Goal: Information Seeking & Learning: Learn about a topic

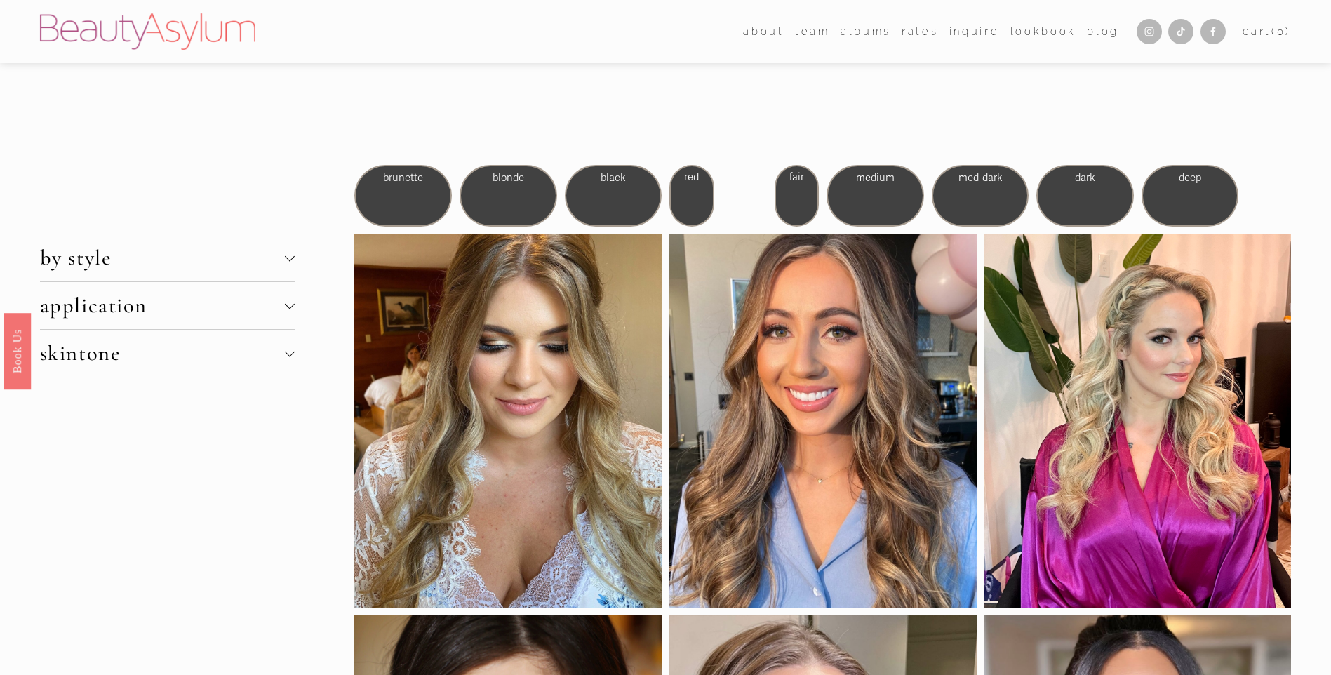
click at [257, 262] on span "by style" at bounding box center [162, 258] width 245 height 26
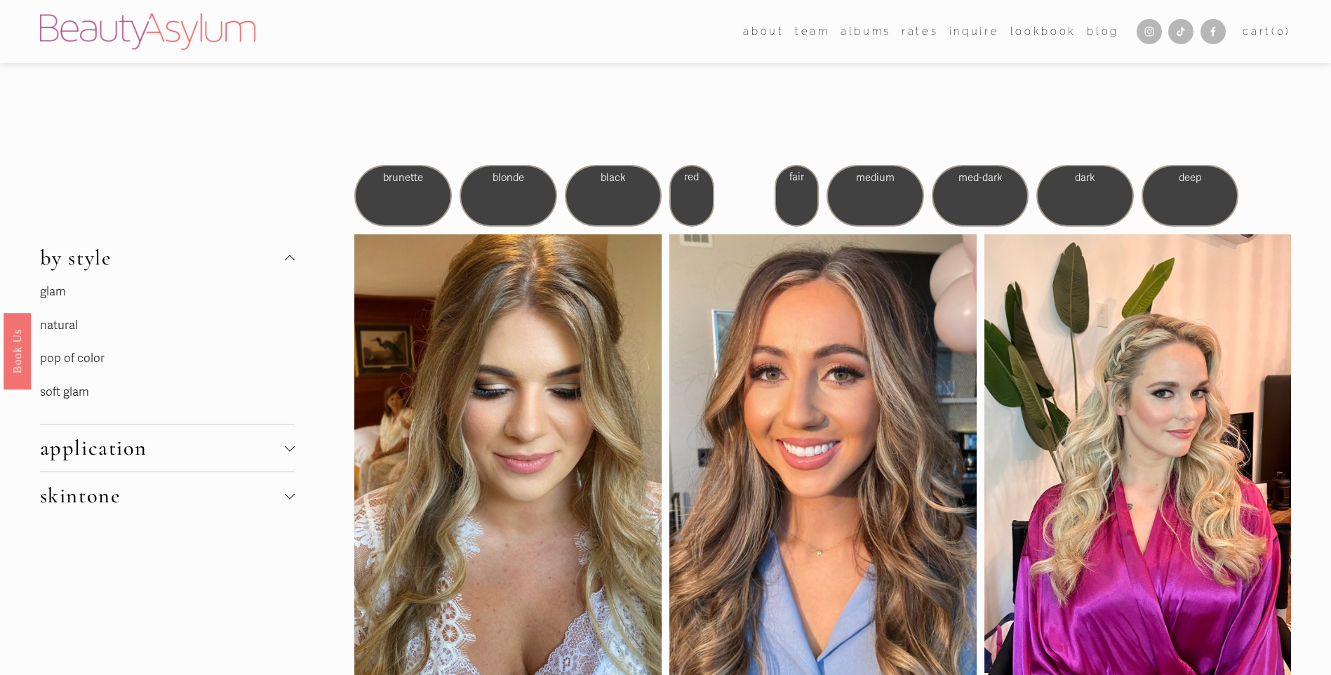
click at [74, 393] on link "soft glam" at bounding box center [64, 392] width 49 height 15
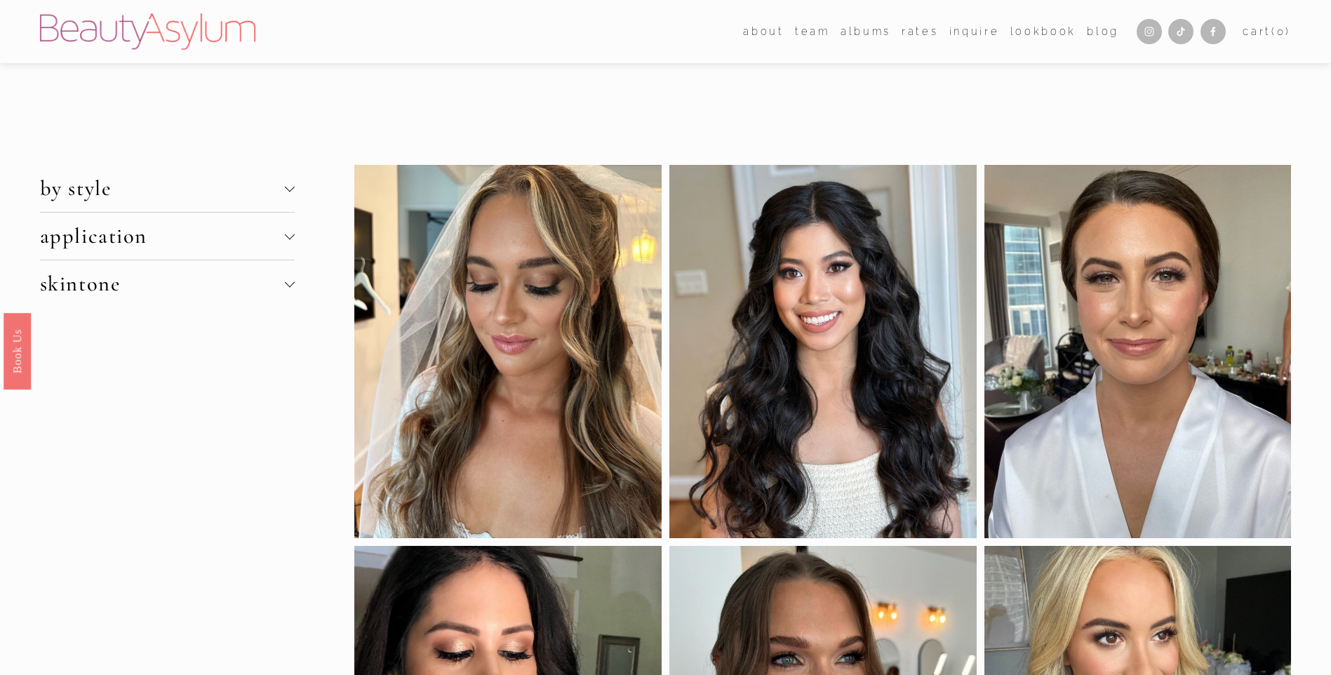
click at [289, 239] on div at bounding box center [290, 234] width 10 height 10
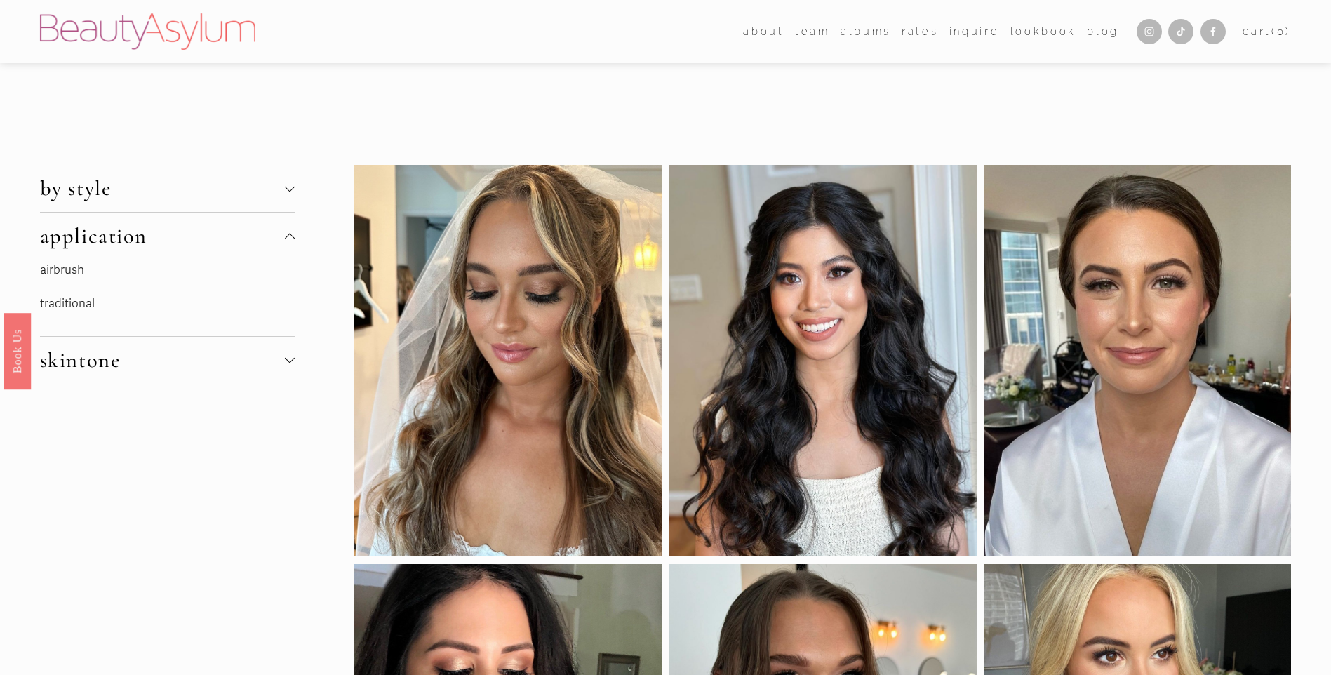
click at [74, 368] on span "skintone" at bounding box center [162, 360] width 245 height 26
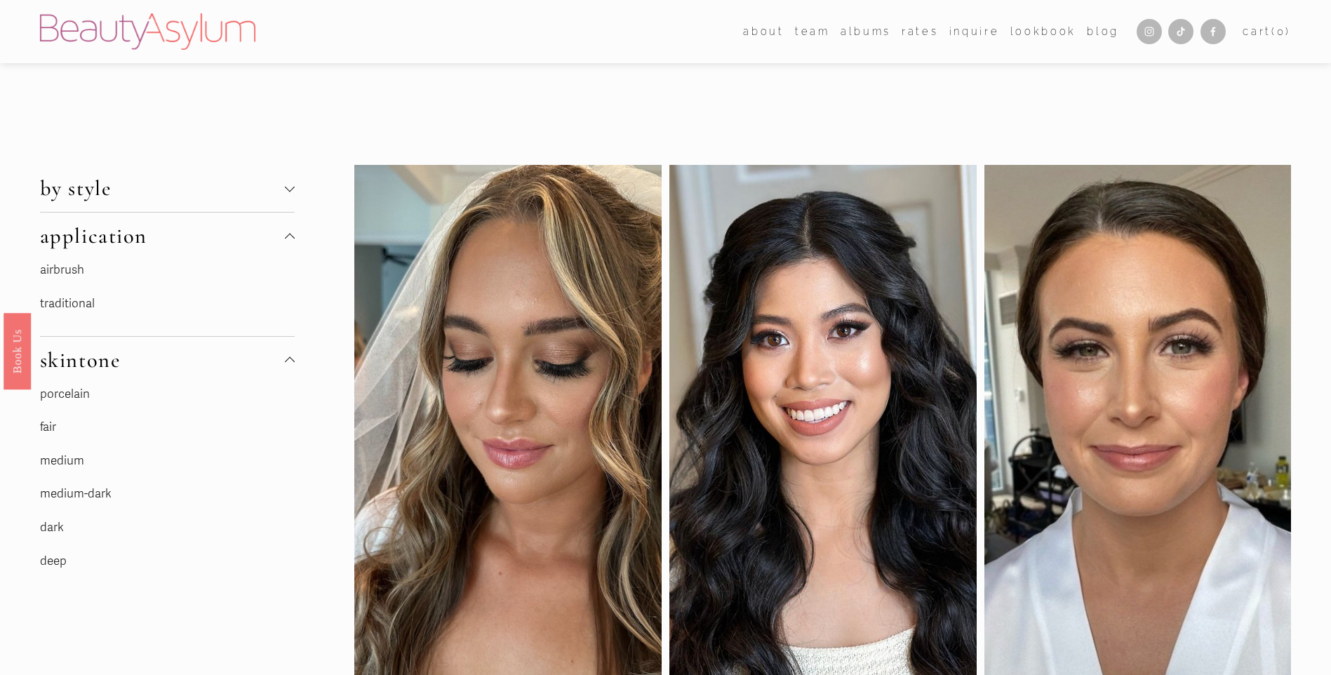
click at [74, 369] on span "skintone" at bounding box center [162, 360] width 245 height 26
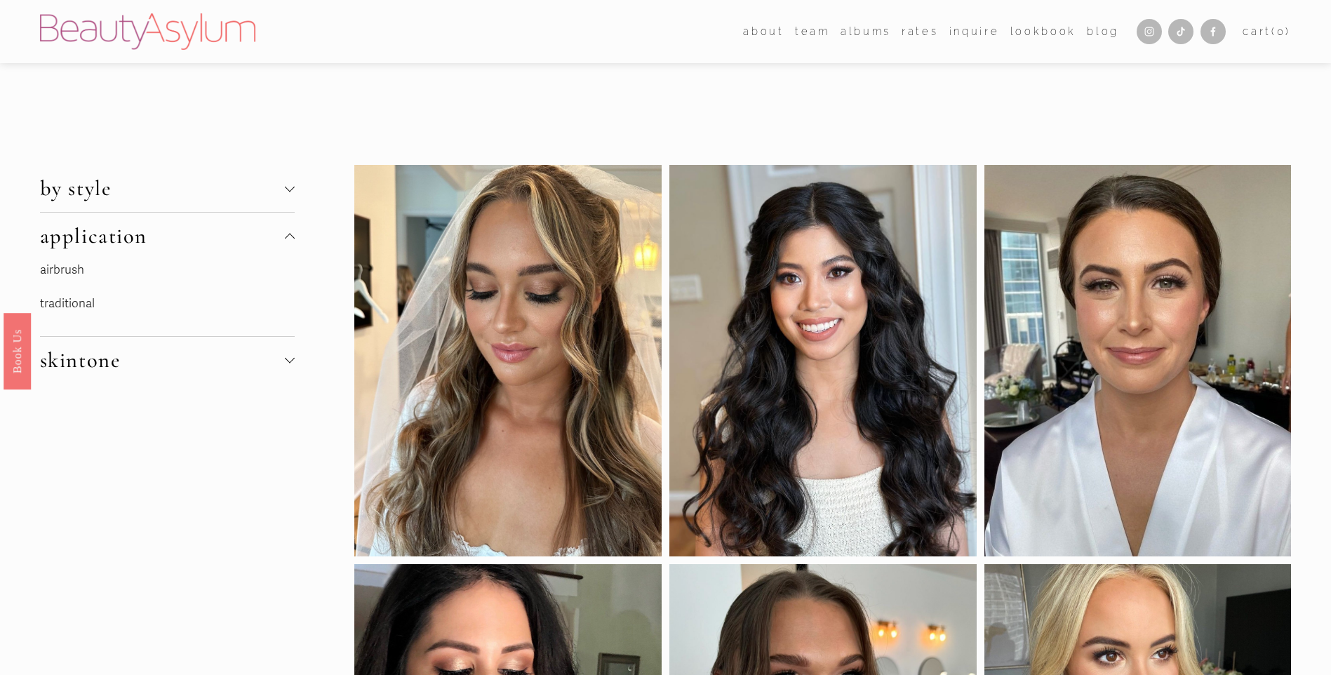
click at [281, 232] on span "application" at bounding box center [162, 236] width 245 height 26
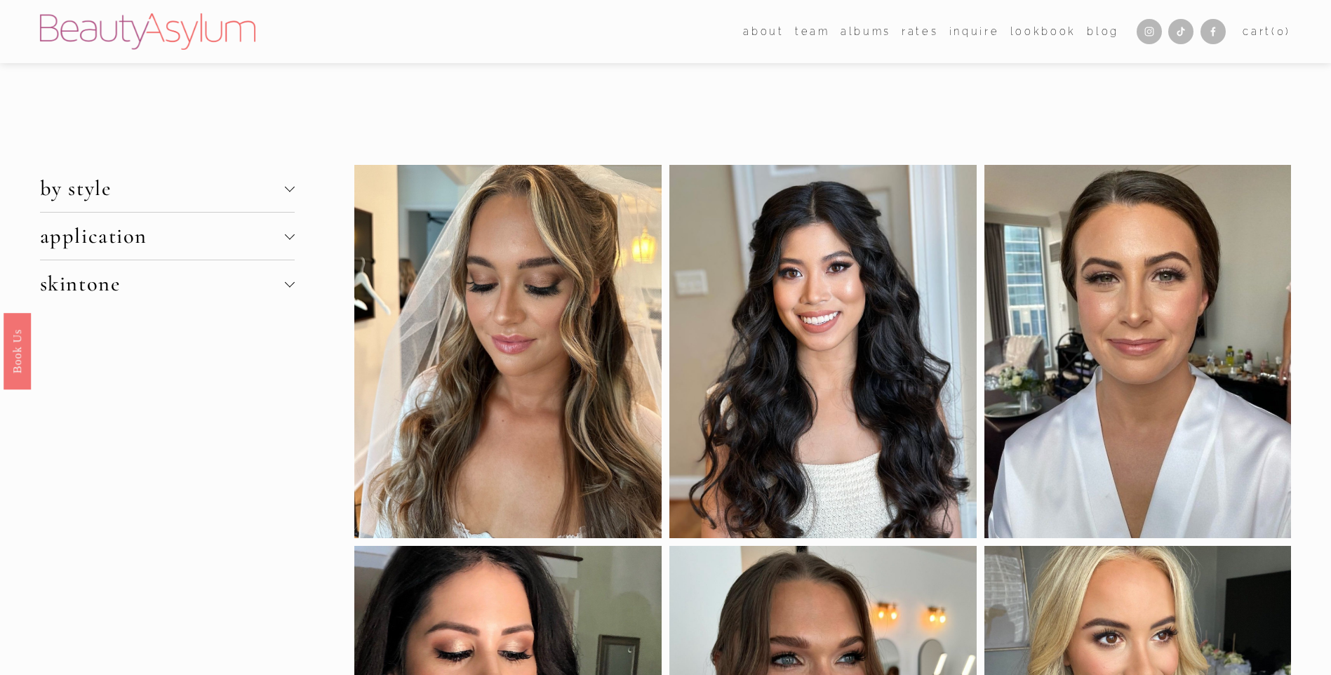
click at [294, 192] on div at bounding box center [290, 189] width 10 height 10
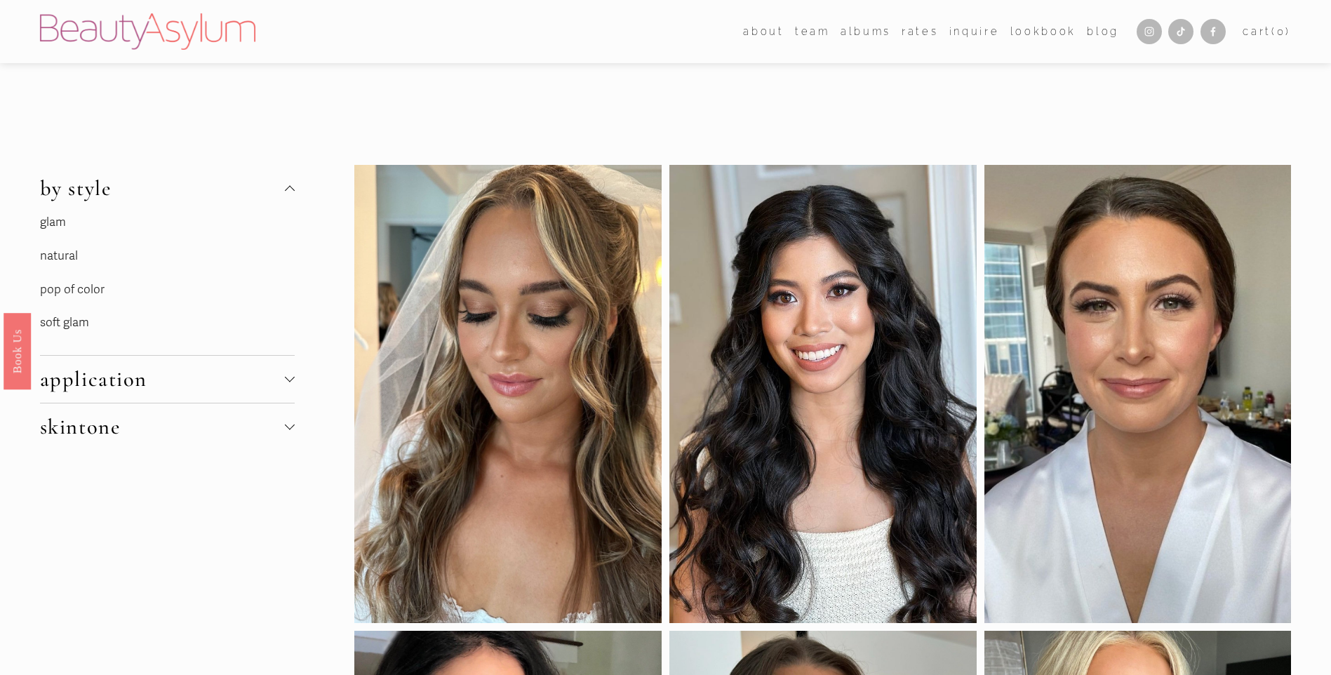
click at [86, 287] on link "pop of color" at bounding box center [72, 289] width 65 height 15
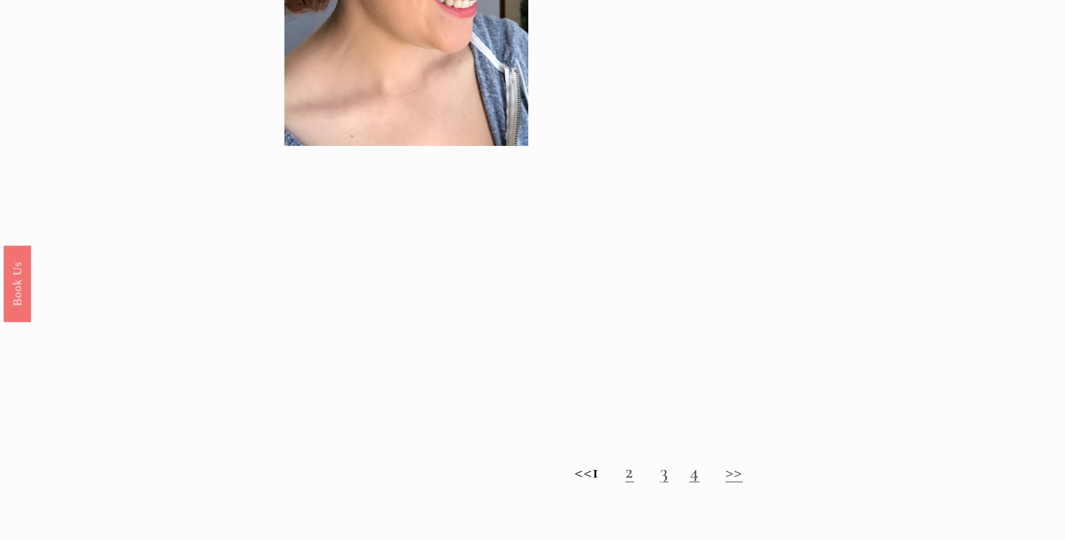
scroll to position [1249, 0]
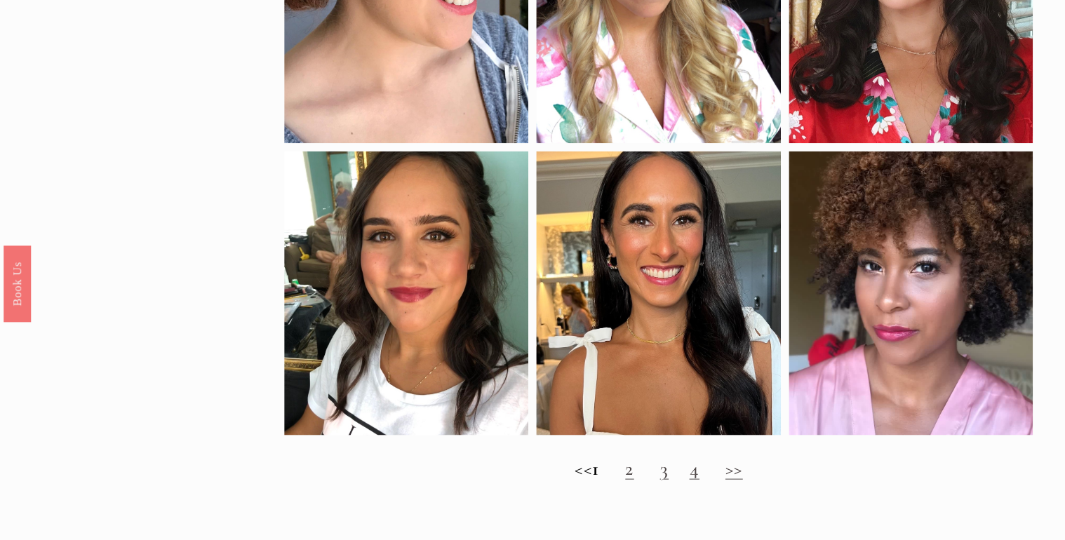
click at [634, 480] on link "2" at bounding box center [629, 468] width 8 height 24
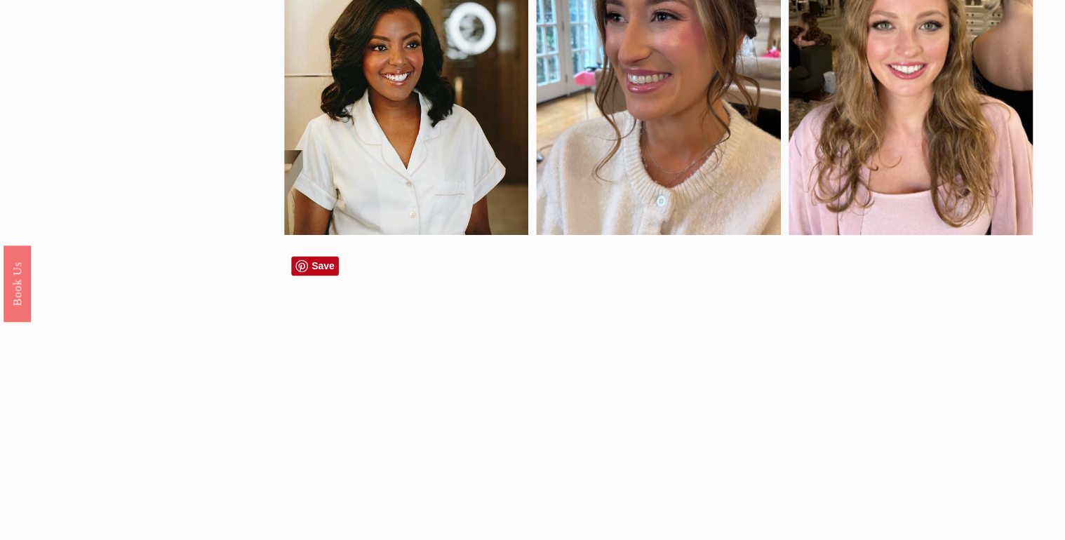
scroll to position [954, 0]
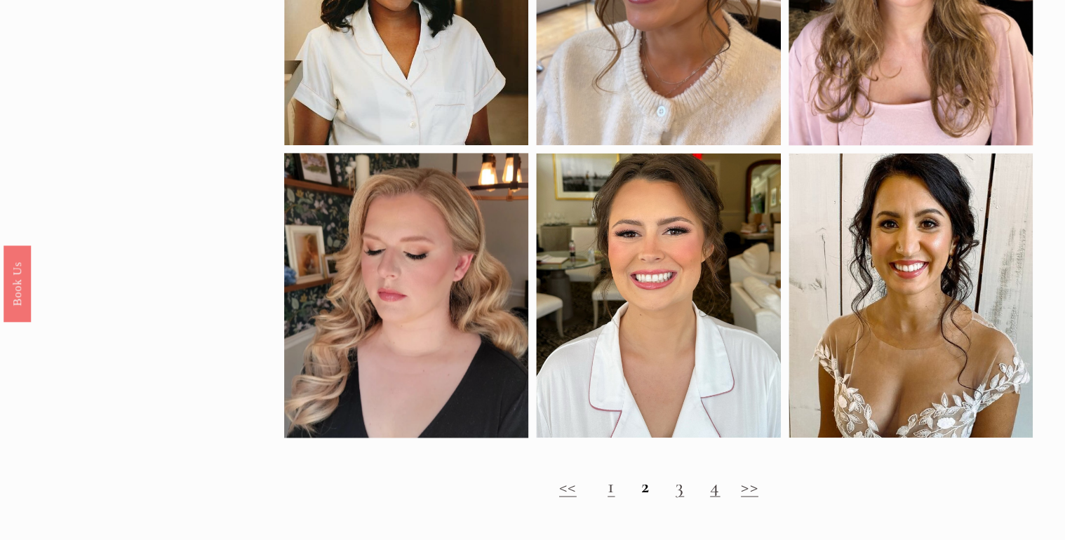
click at [683, 497] on link "3" at bounding box center [680, 486] width 8 height 24
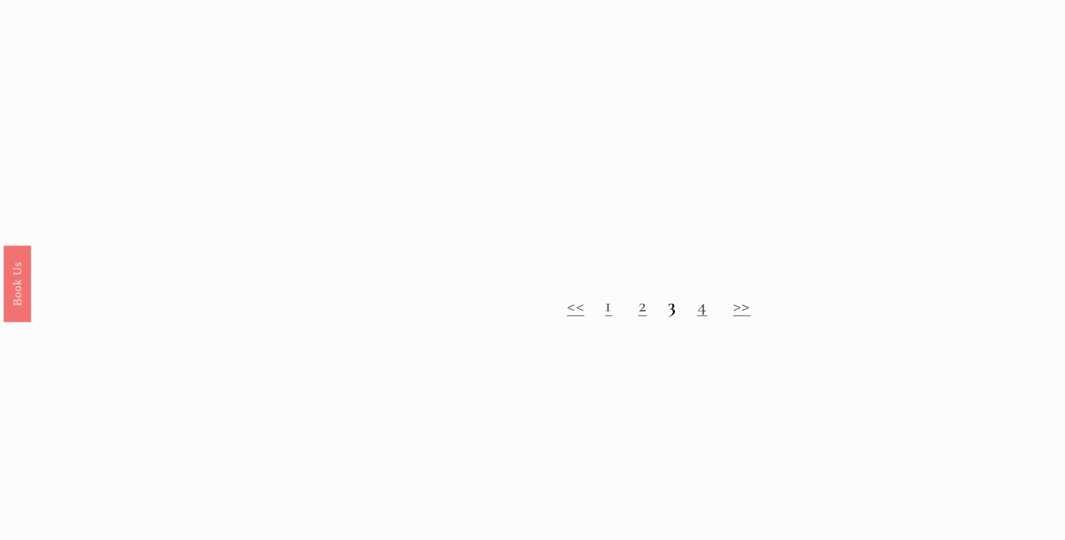
scroll to position [1516, 0]
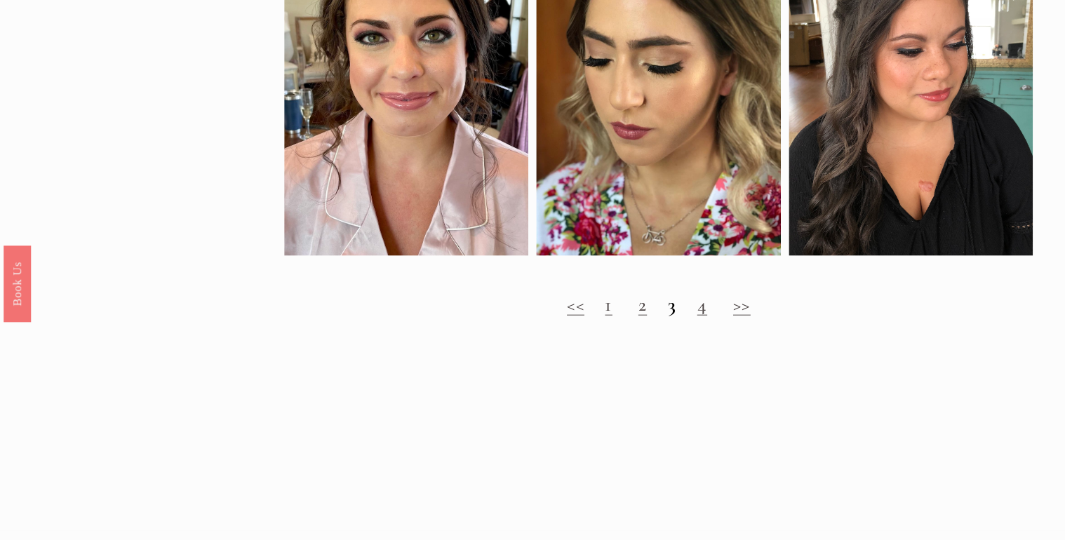
click at [711, 326] on div "<< 1 2 3 4 >>" at bounding box center [658, 318] width 749 height 51
click at [707, 316] on link "4" at bounding box center [702, 305] width 10 height 24
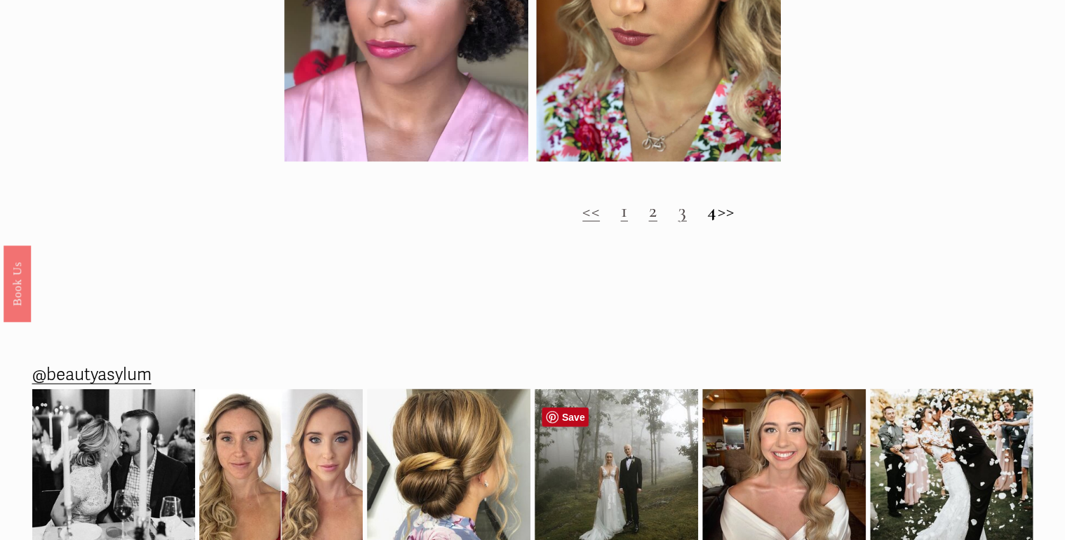
scroll to position [1628, 0]
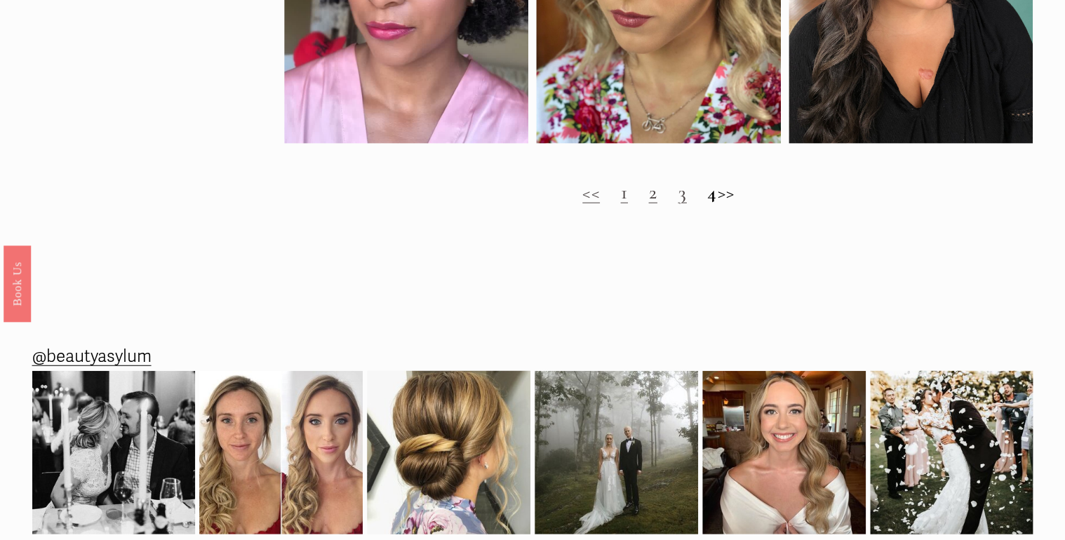
click at [620, 204] on link "1" at bounding box center [623, 192] width 7 height 24
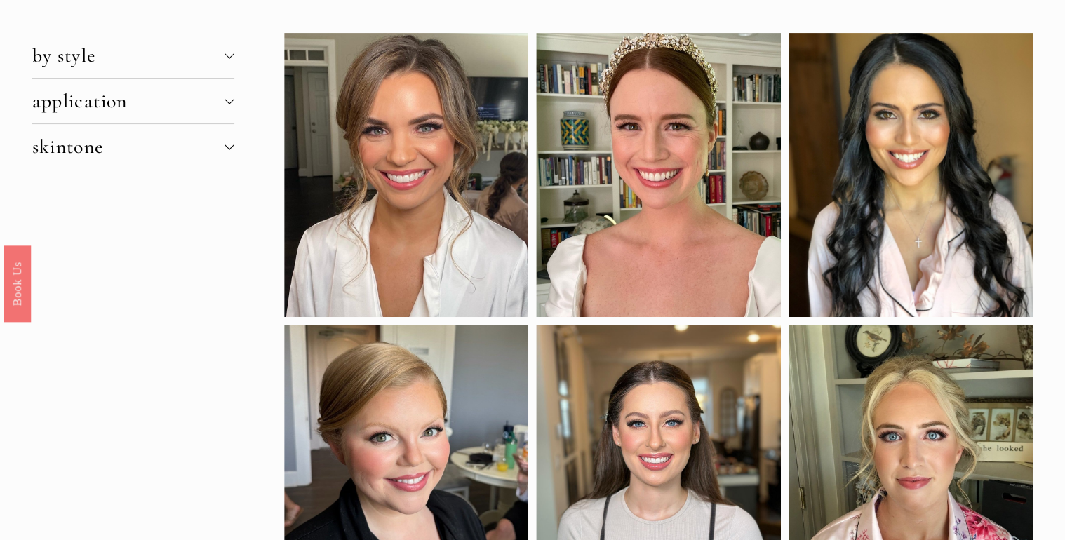
scroll to position [225, 0]
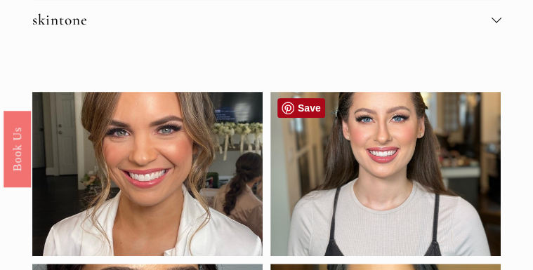
click at [307, 105] on link "Save" at bounding box center [301, 108] width 48 height 20
click at [354, 31] on button "skintone" at bounding box center [266, 19] width 469 height 39
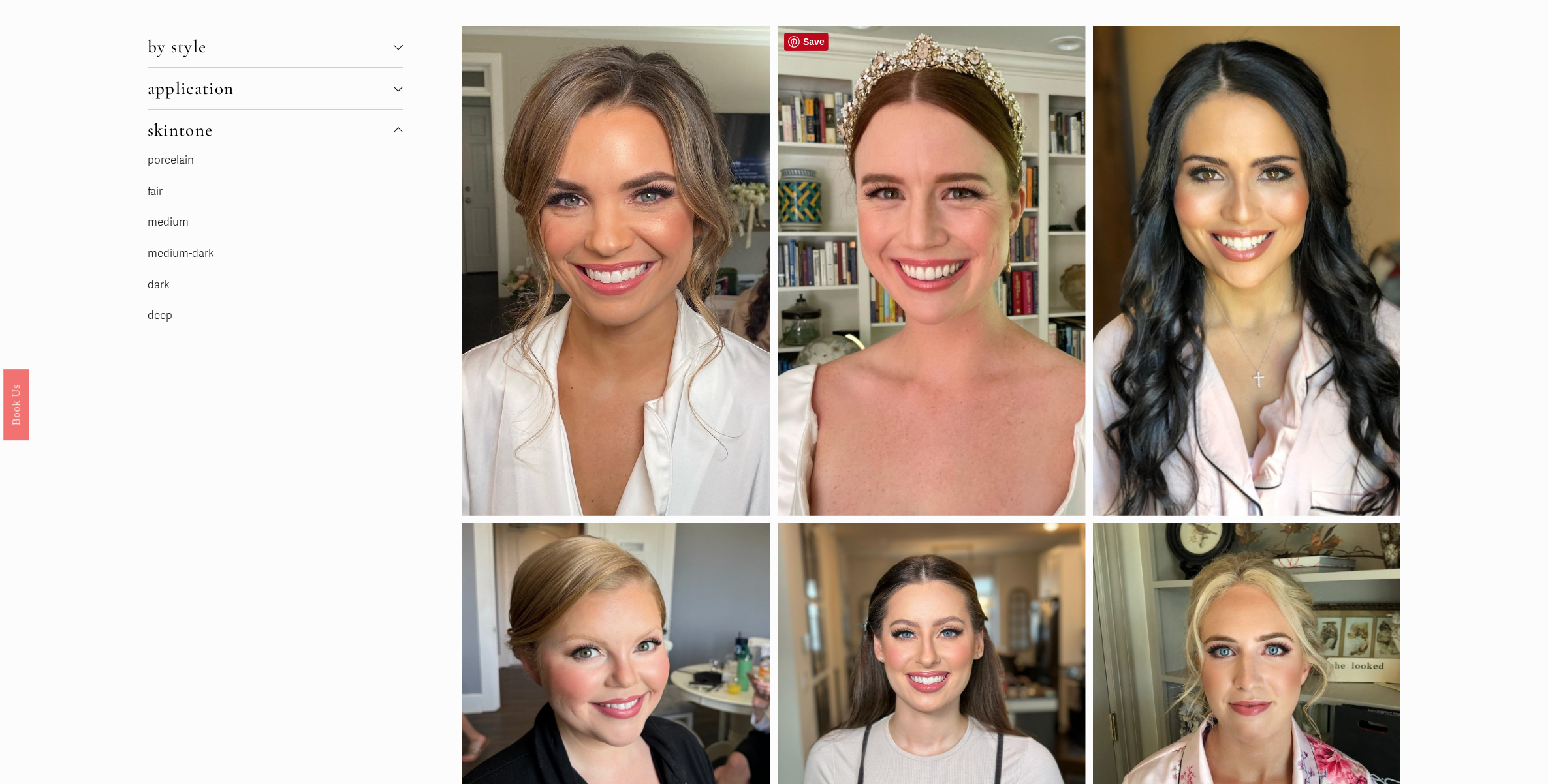
scroll to position [0, 0]
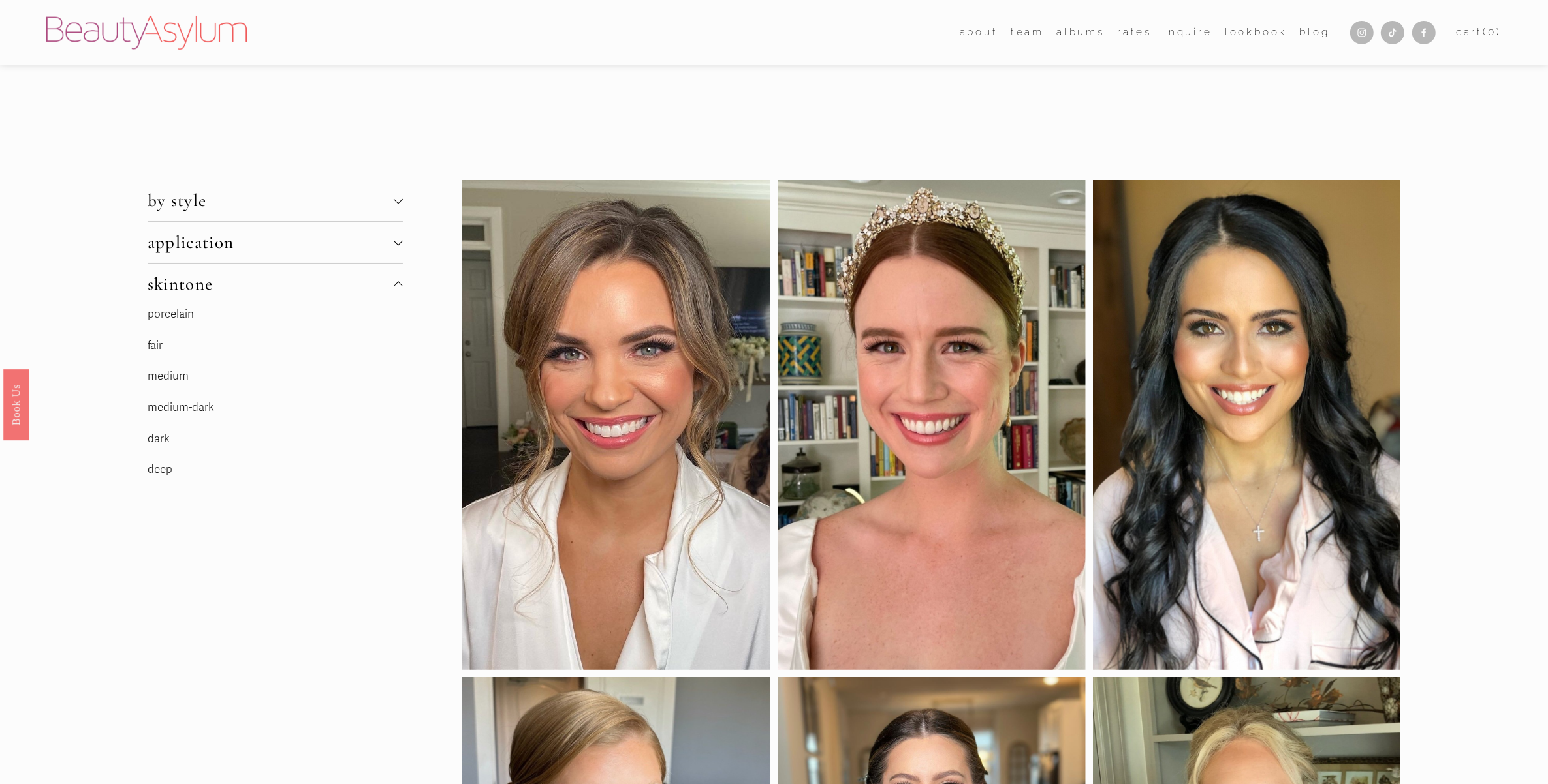
click at [395, 281] on div at bounding box center [398, 285] width 9 height 9
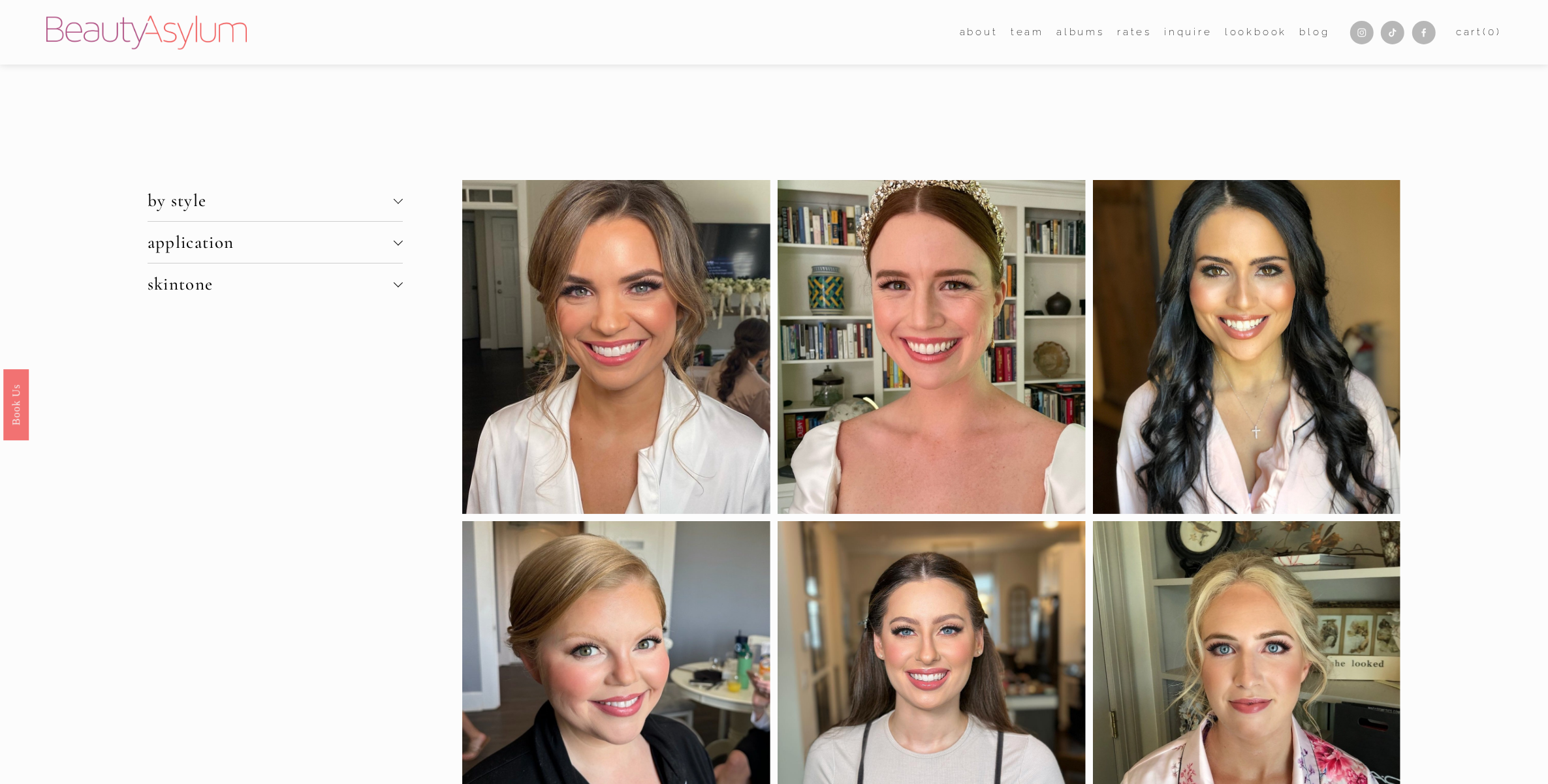
click at [402, 240] on div at bounding box center [398, 241] width 9 height 9
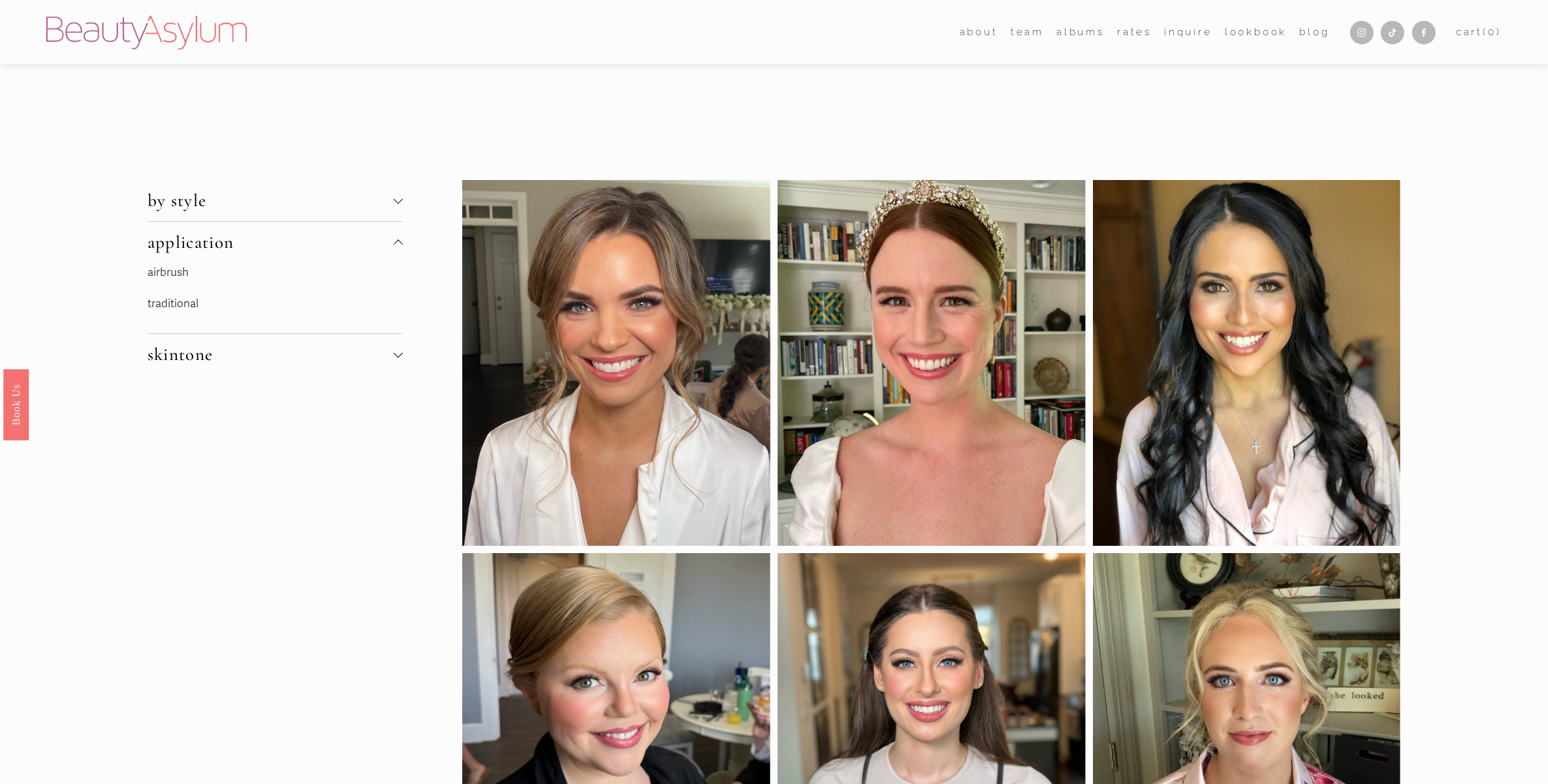
click at [399, 196] on div at bounding box center [398, 199] width 9 height 9
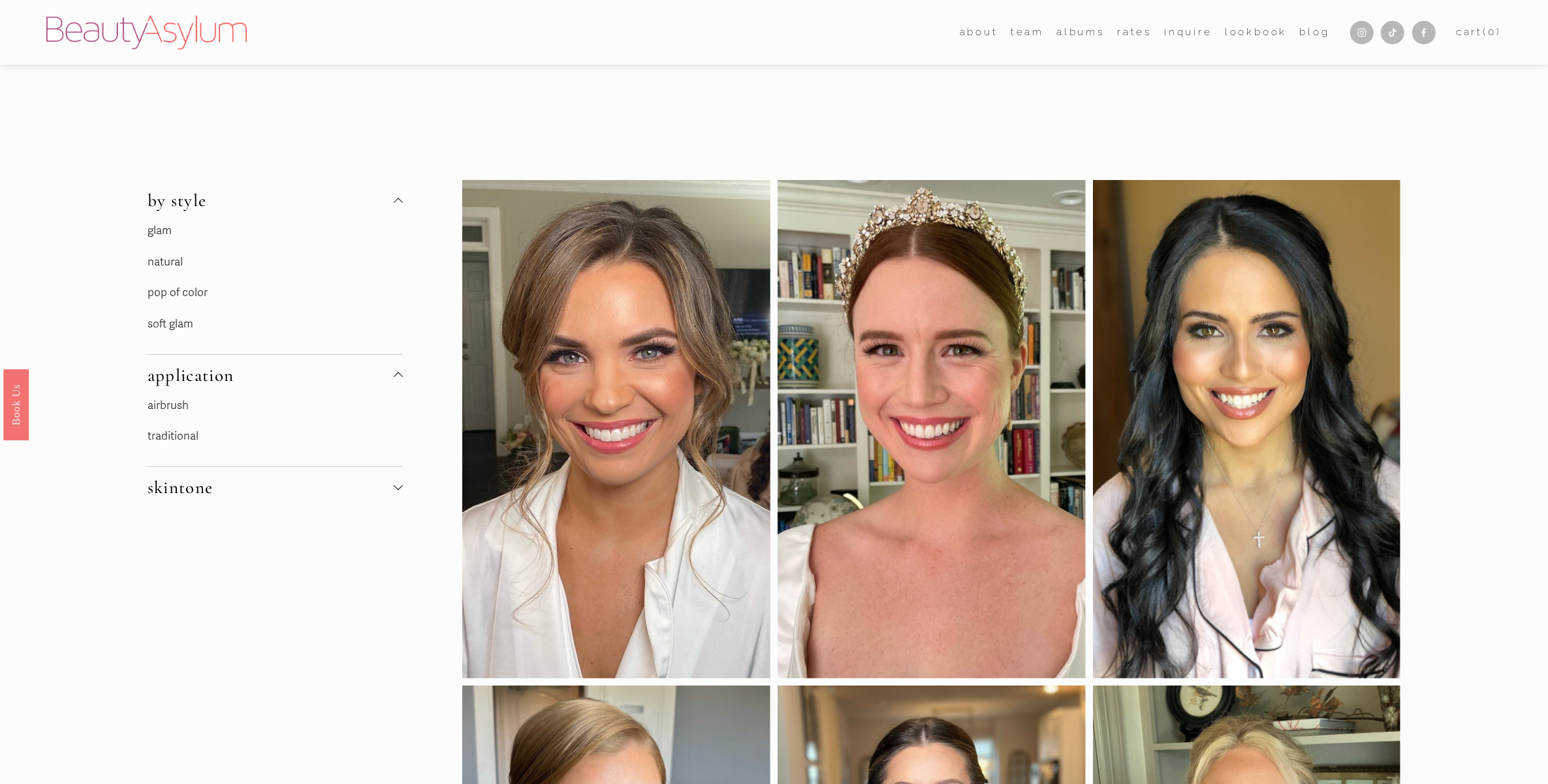
click at [163, 232] on link "glam" at bounding box center [160, 231] width 24 height 14
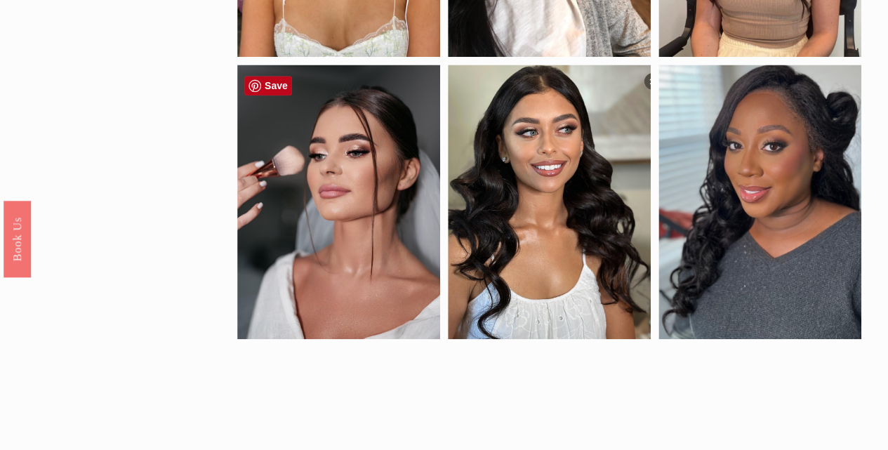
scroll to position [841, 0]
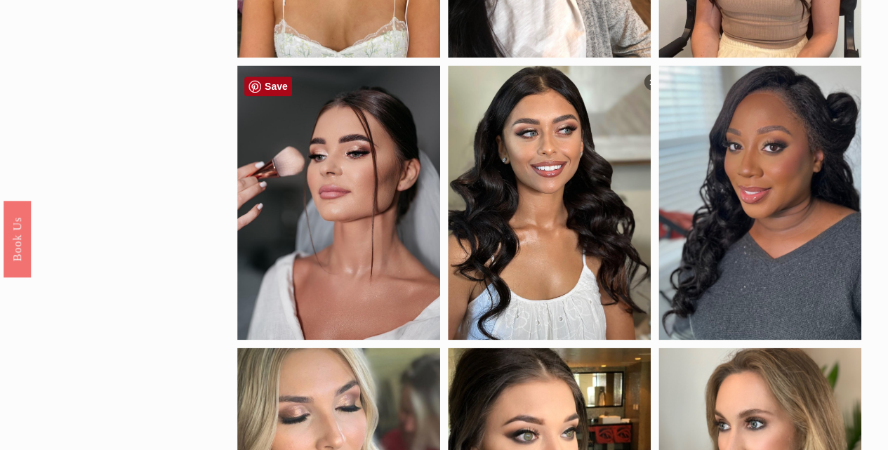
click at [269, 86] on link "Save" at bounding box center [268, 86] width 48 height 20
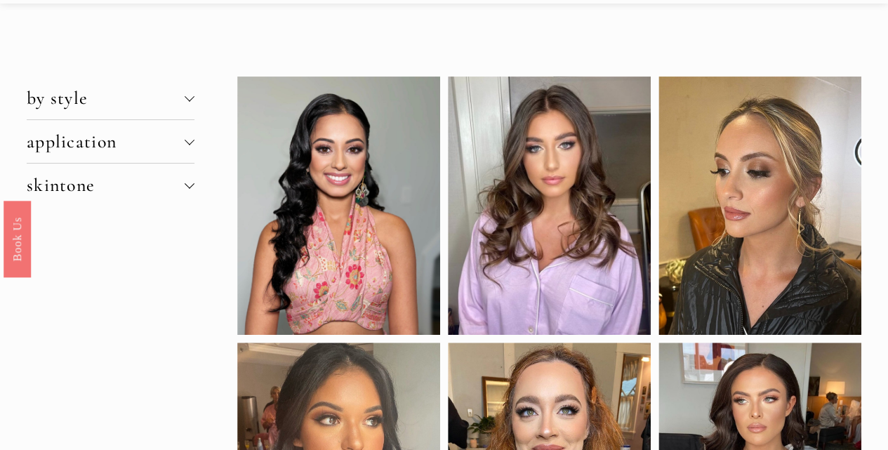
scroll to position [45, 0]
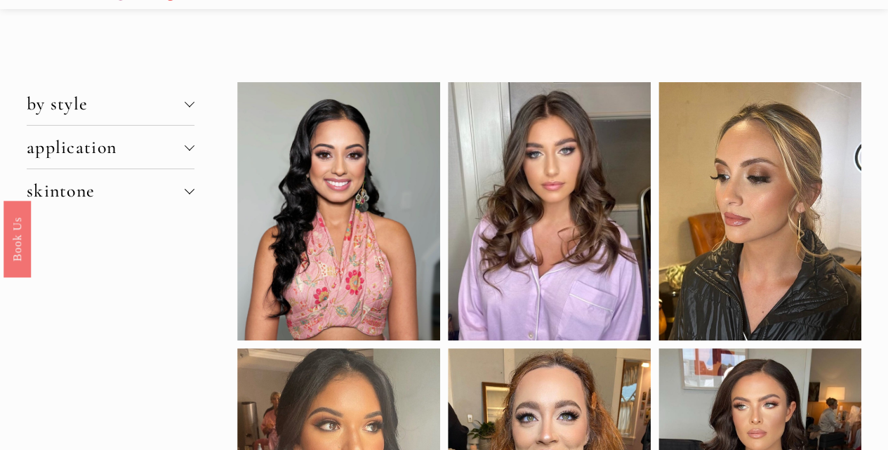
click at [192, 191] on div at bounding box center [190, 189] width 10 height 10
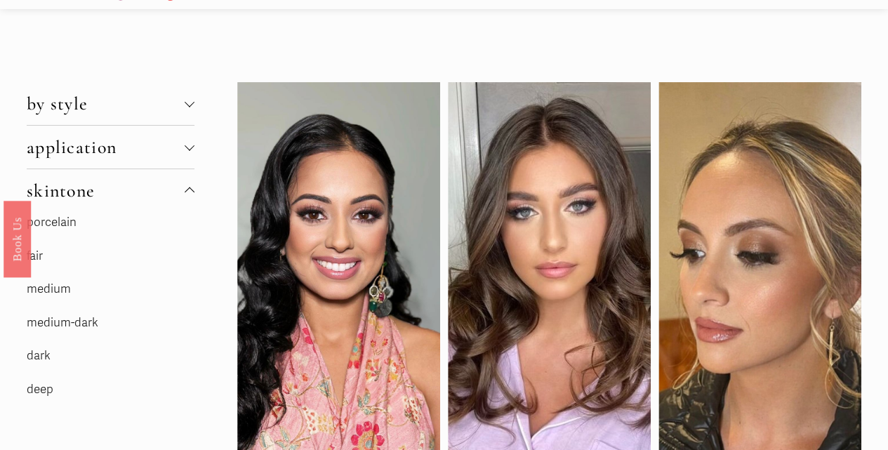
click at [188, 146] on div at bounding box center [190, 145] width 10 height 10
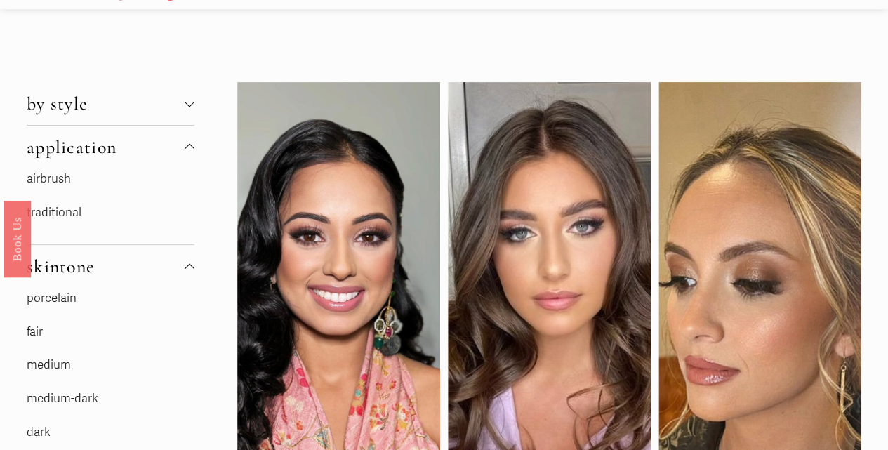
click at [39, 335] on link "fair" at bounding box center [35, 331] width 16 height 15
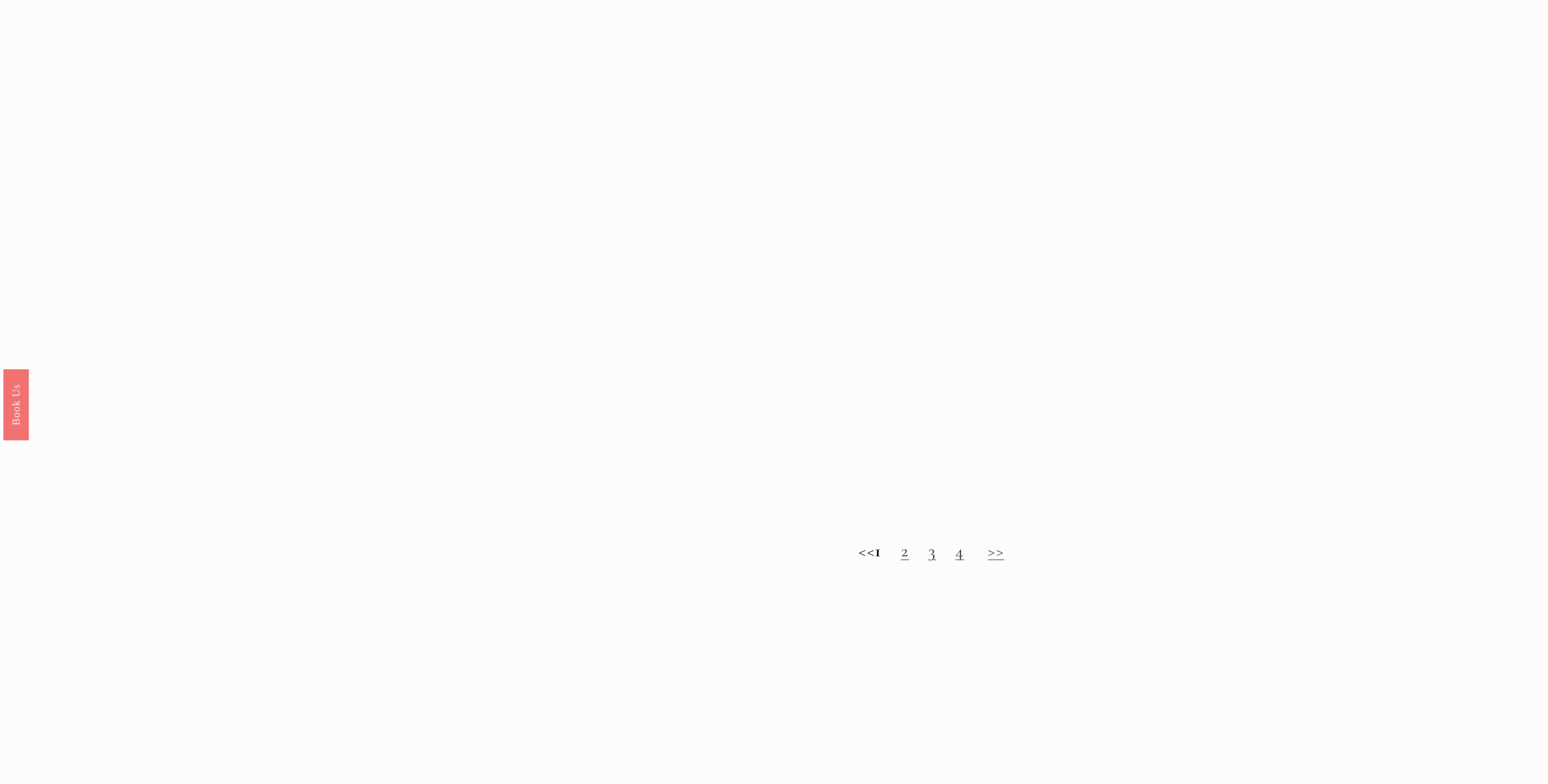
scroll to position [1468, 0]
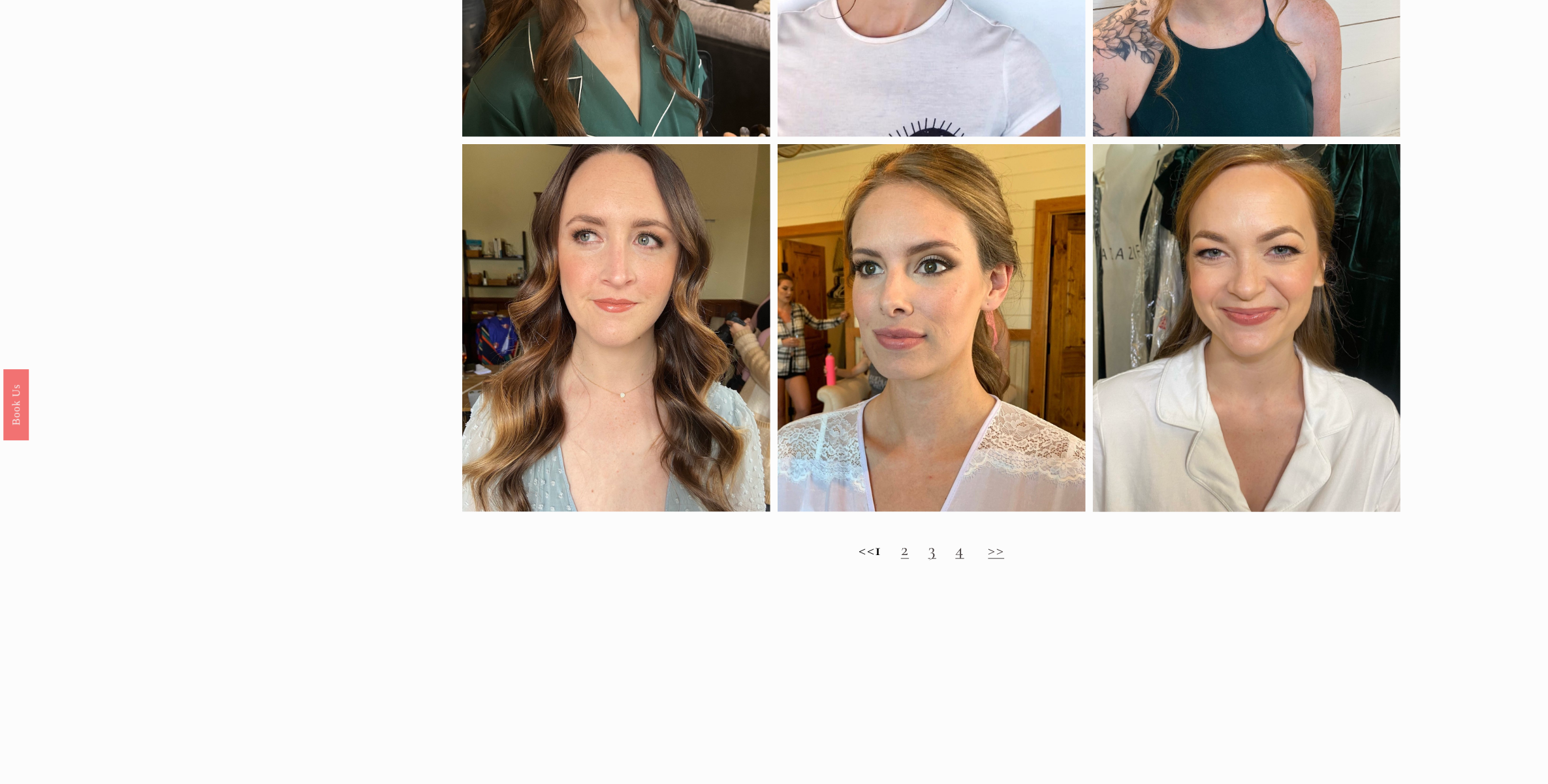
click at [832, 418] on link "2" at bounding box center [904, 550] width 7 height 21
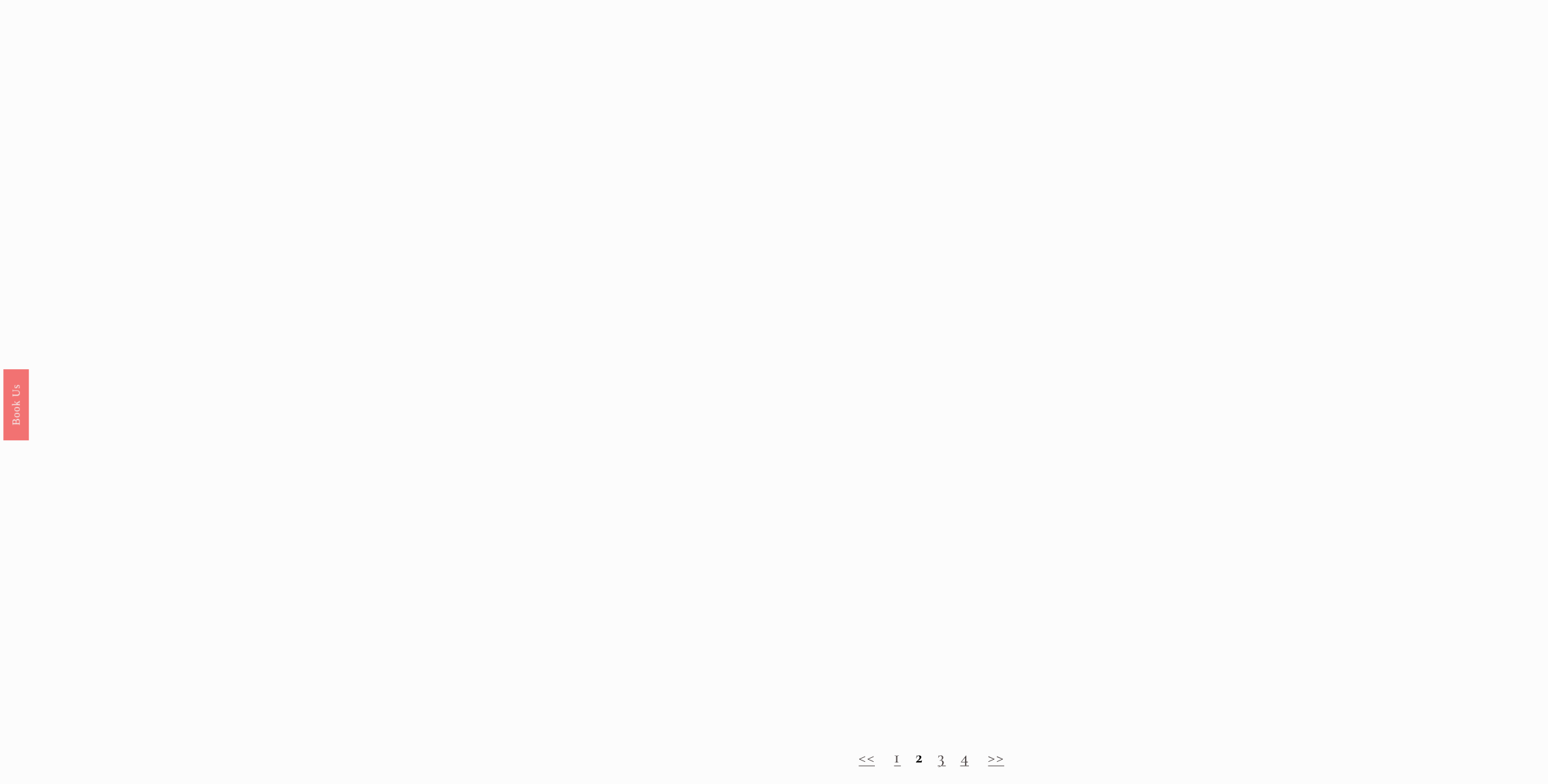
scroll to position [1387, 0]
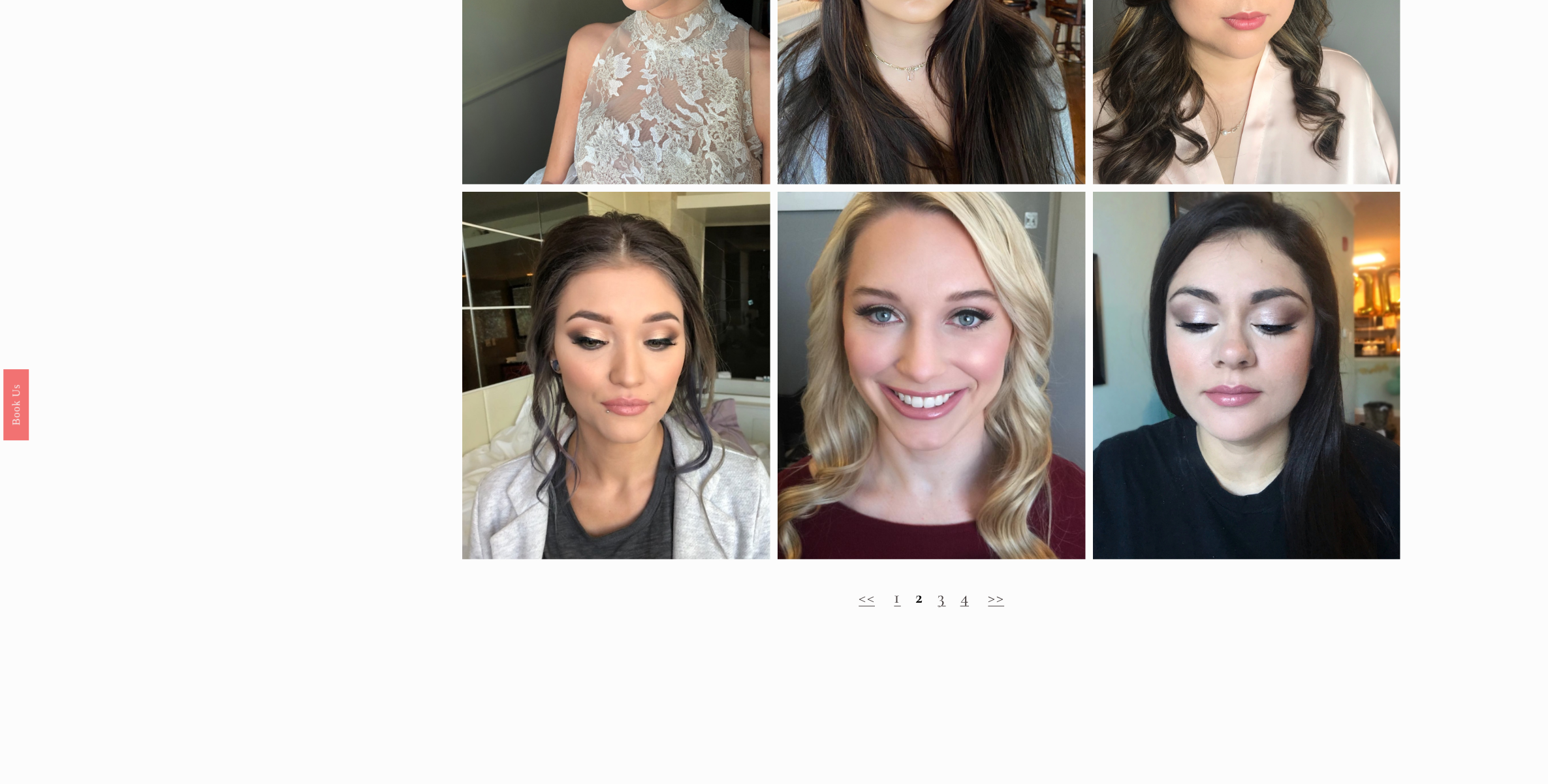
click at [940, 595] on link "3" at bounding box center [941, 597] width 7 height 21
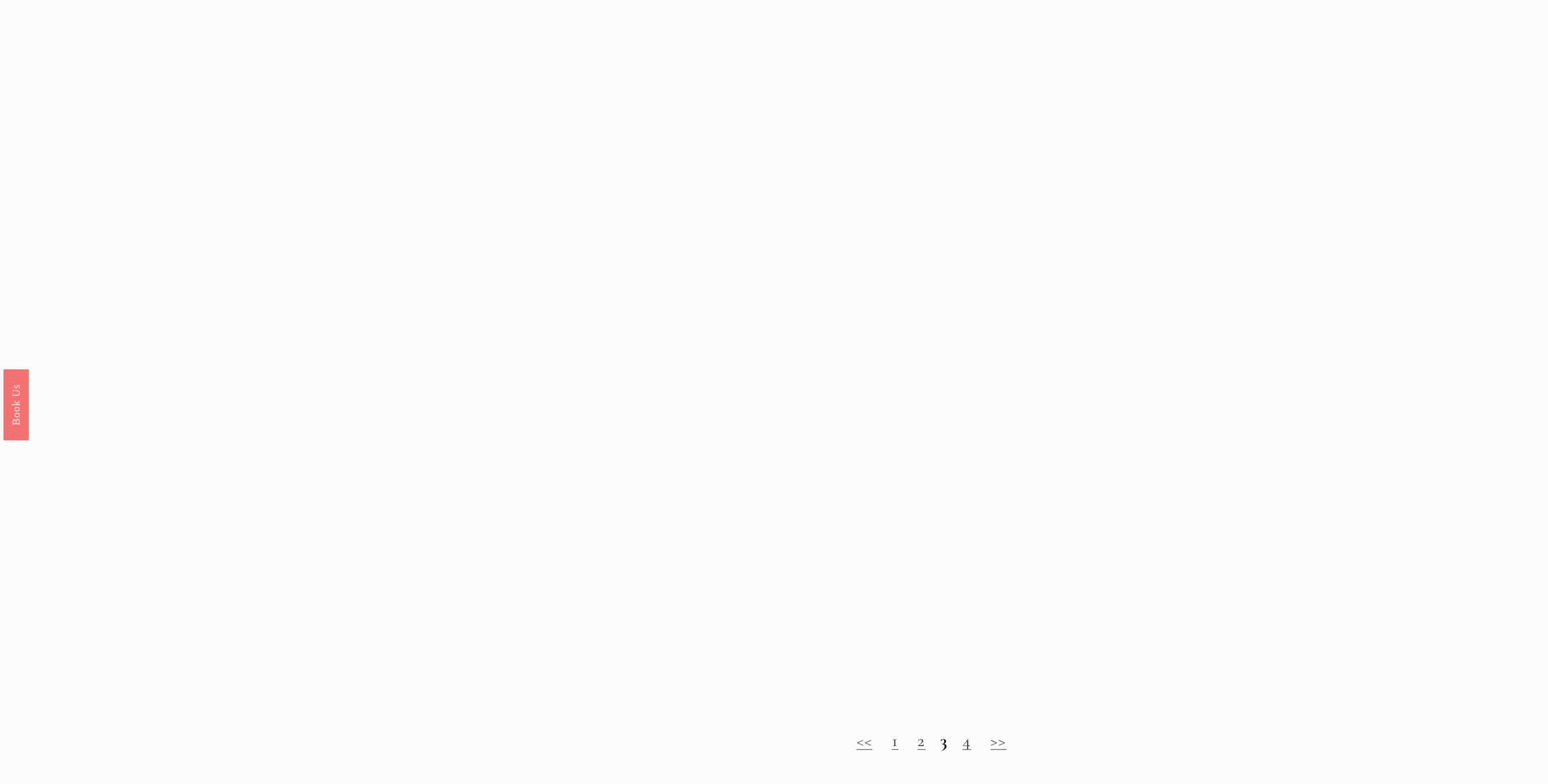
scroll to position [1387, 0]
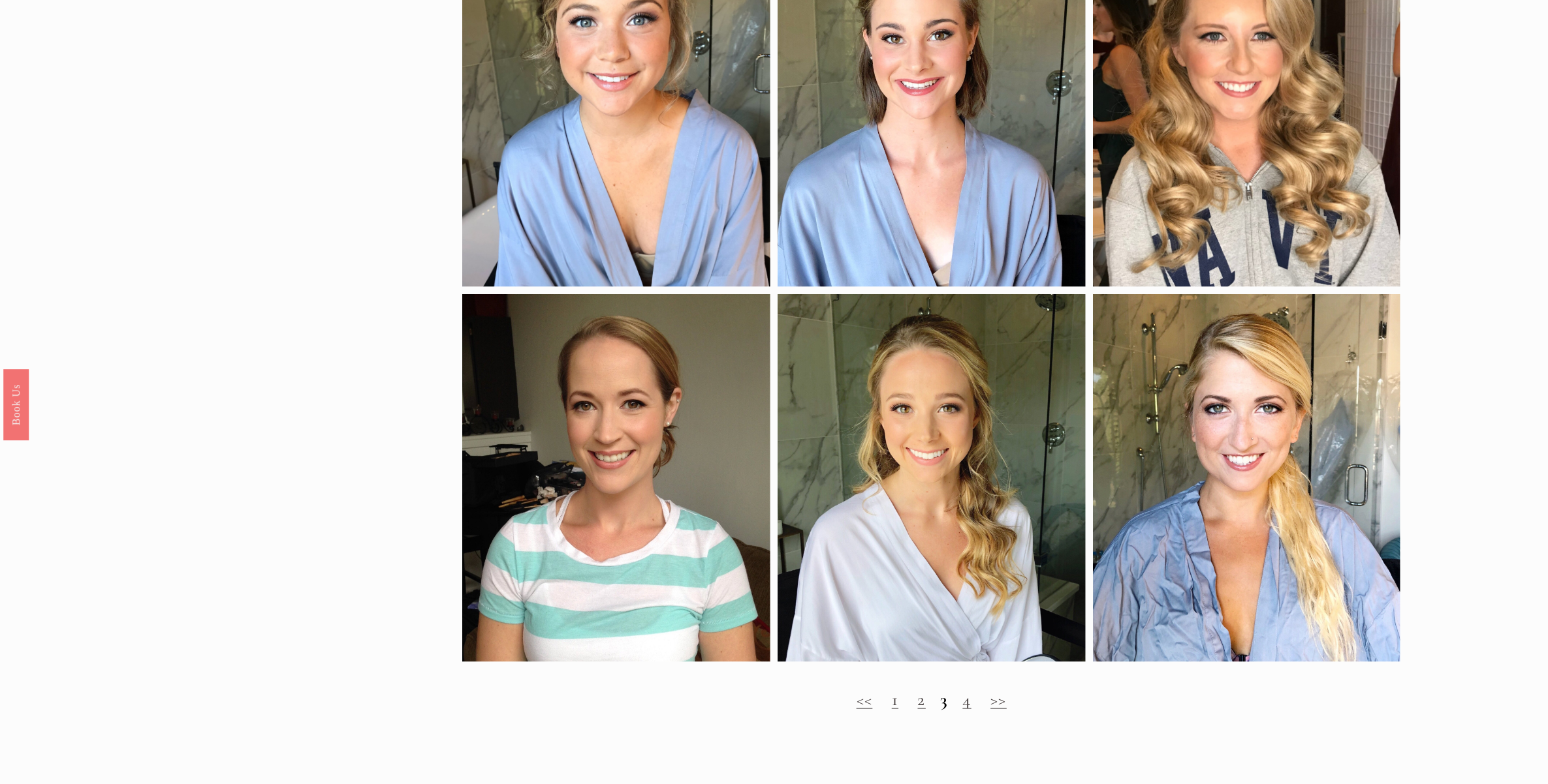
click at [966, 706] on link "4" at bounding box center [966, 699] width 8 height 21
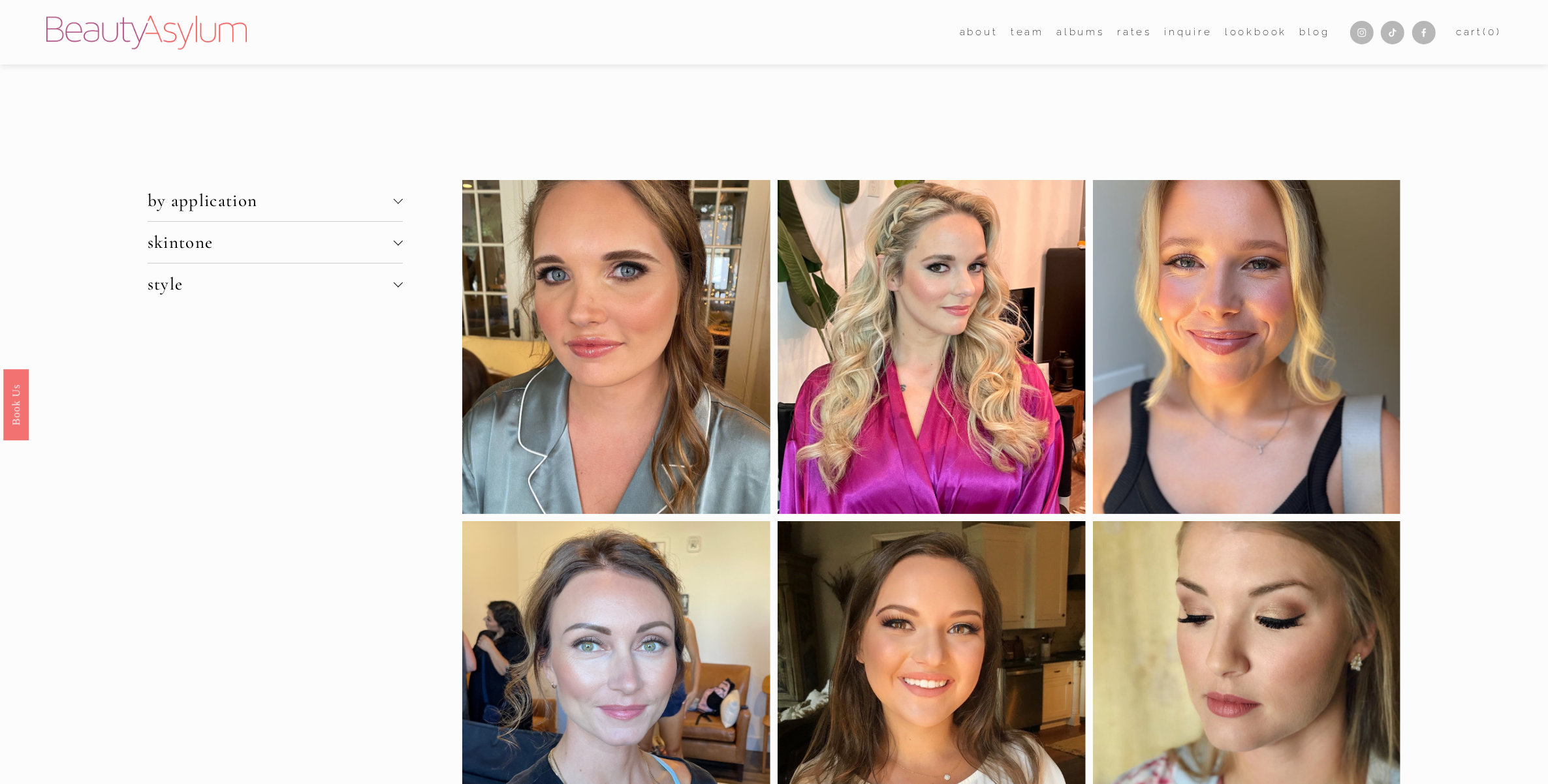
click at [367, 243] on span "skintone" at bounding box center [271, 242] width 247 height 21
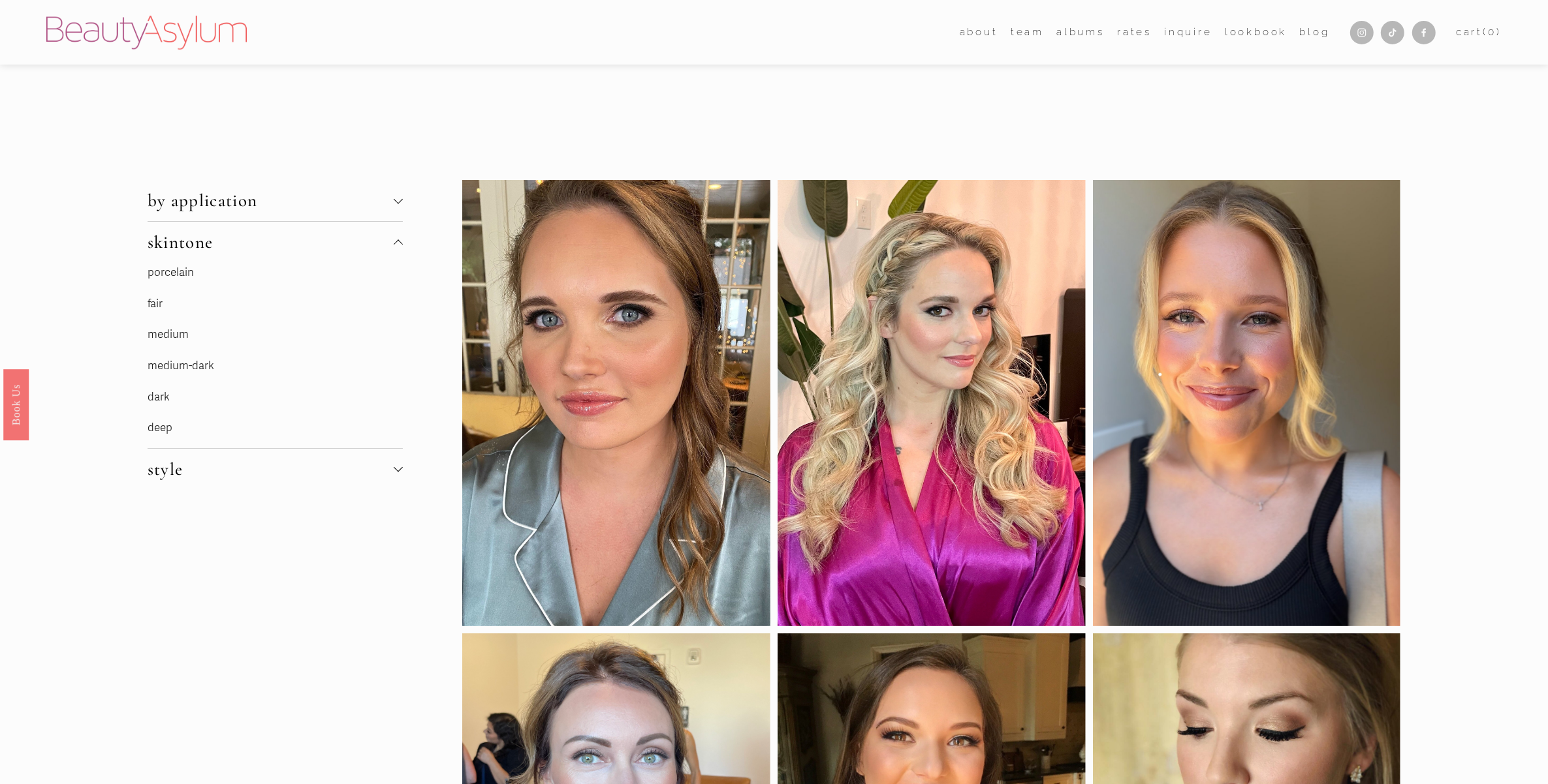
click at [367, 243] on span "skintone" at bounding box center [271, 242] width 247 height 21
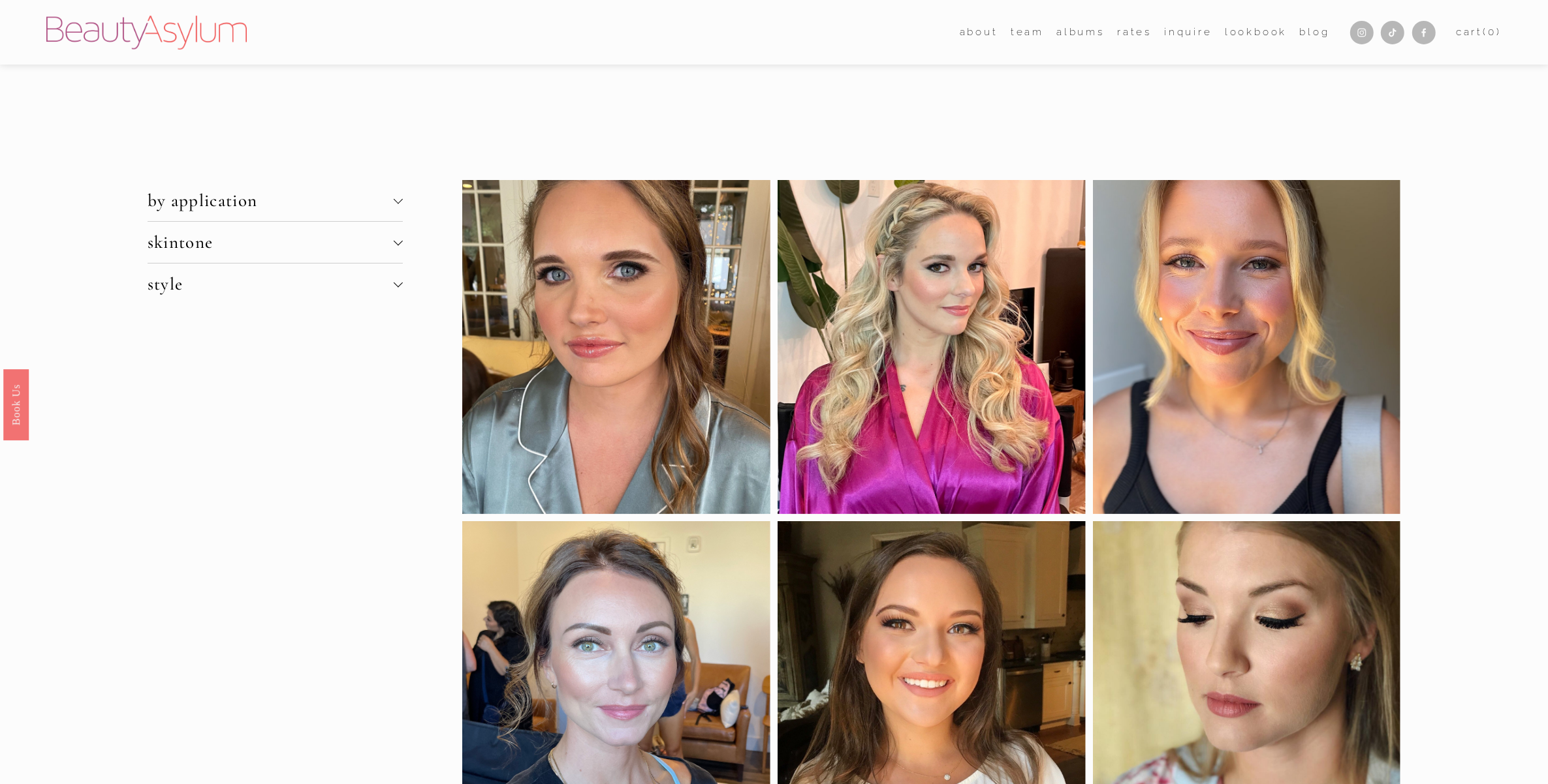
click at [390, 276] on span "style" at bounding box center [271, 284] width 247 height 21
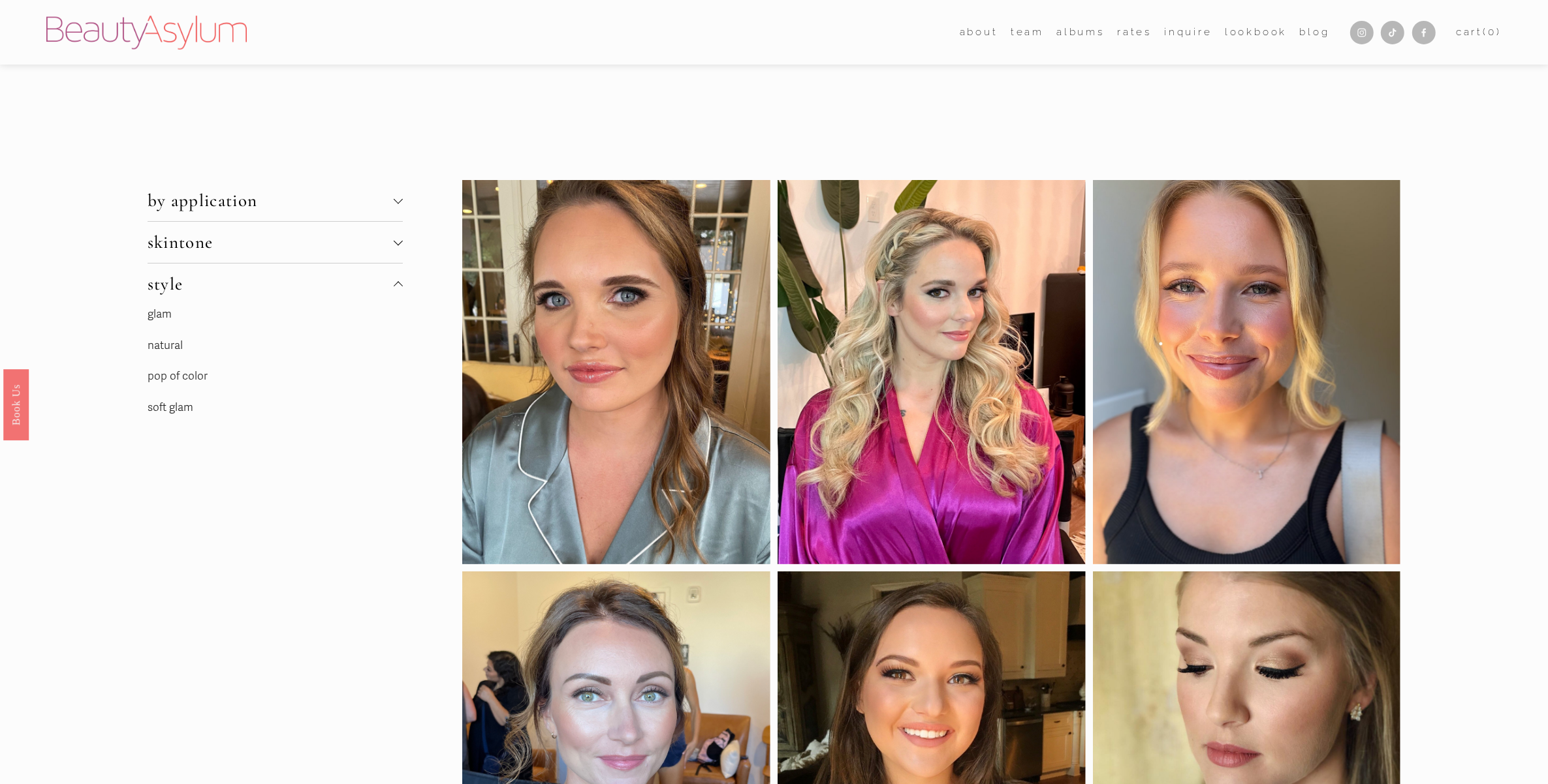
click at [188, 376] on link "pop of color" at bounding box center [178, 376] width 60 height 14
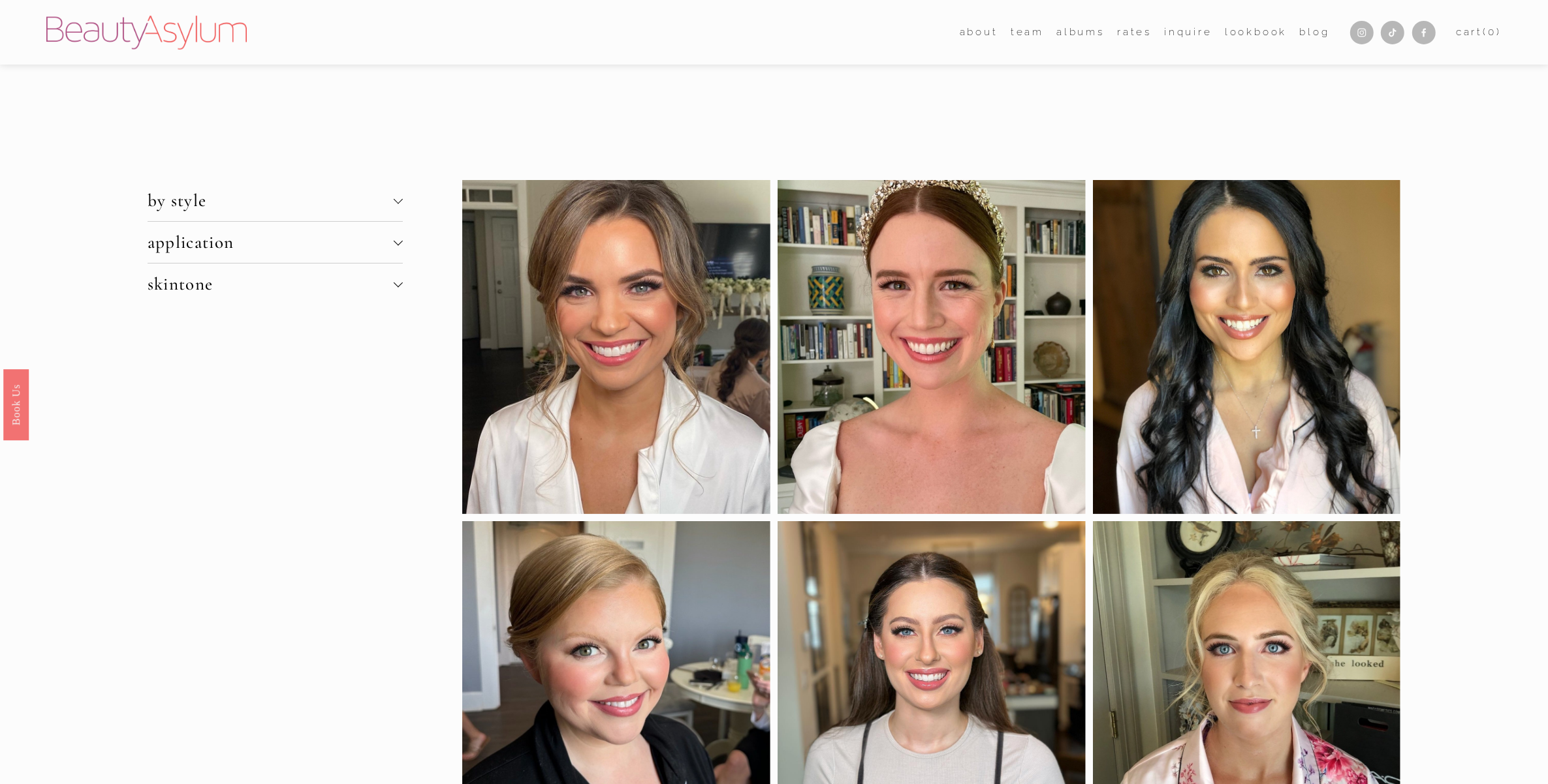
click at [287, 295] on button "skintone" at bounding box center [275, 284] width 255 height 41
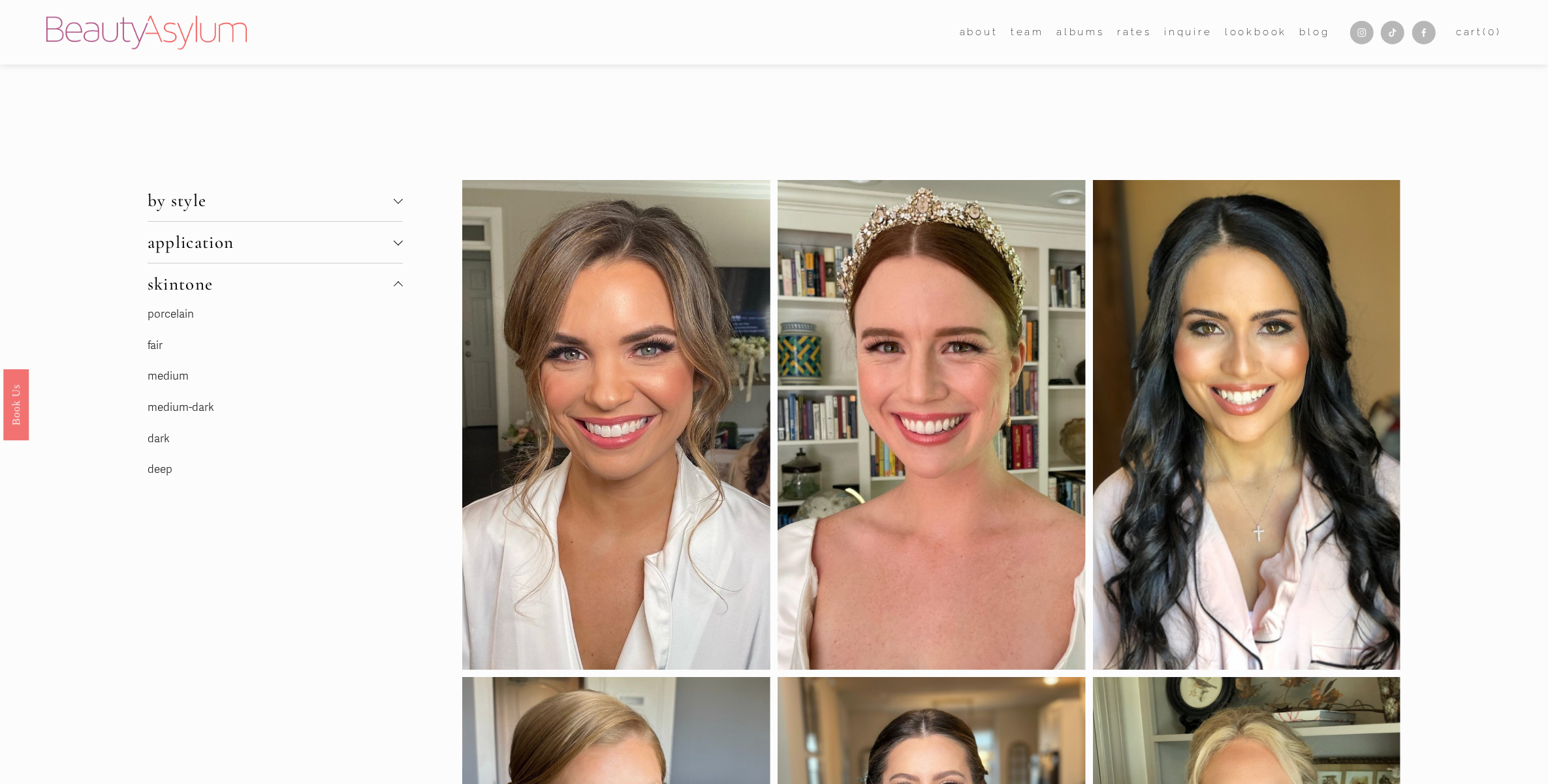
click at [225, 286] on span "skintone" at bounding box center [271, 284] width 247 height 21
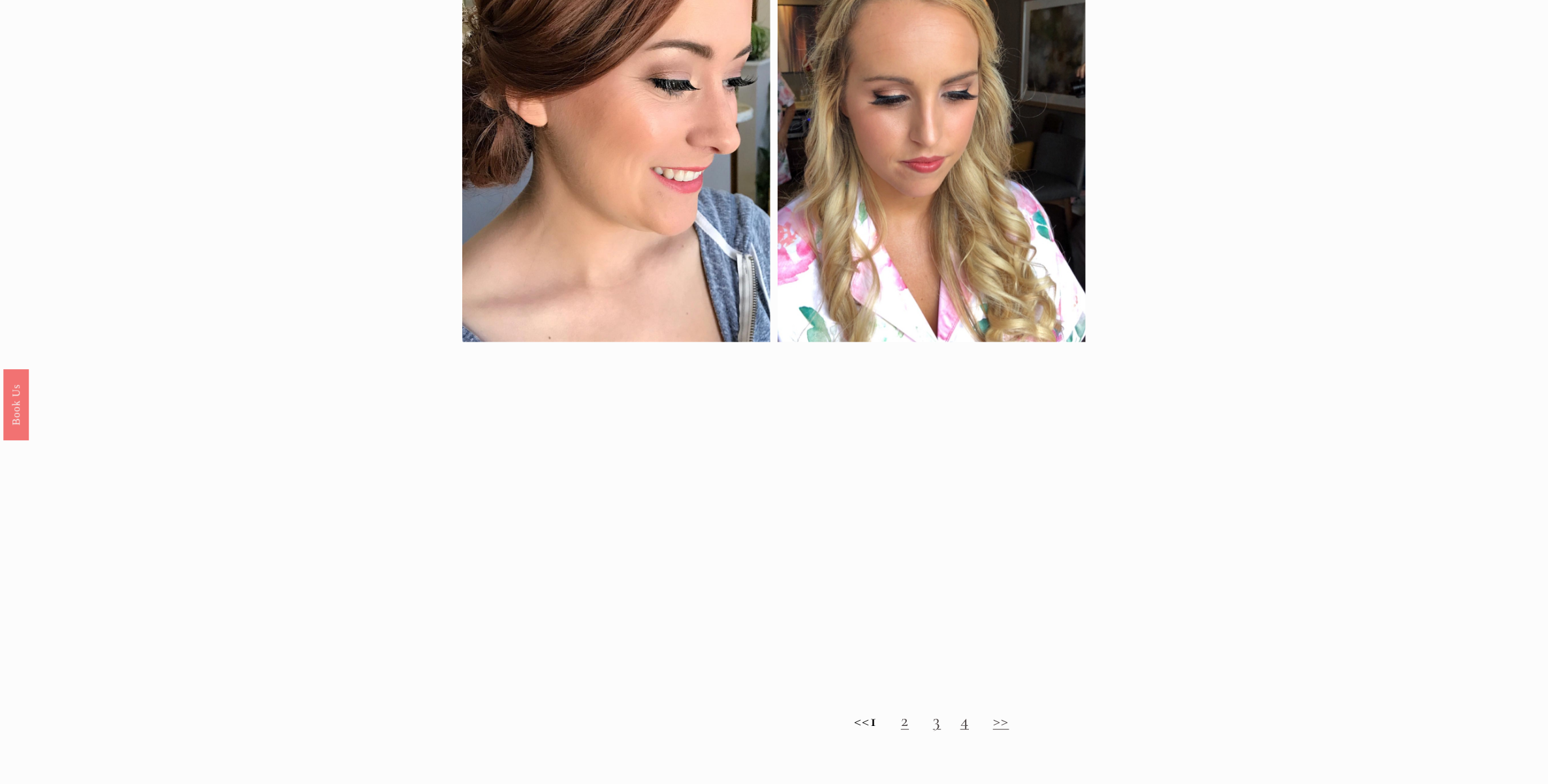
scroll to position [1631, 0]
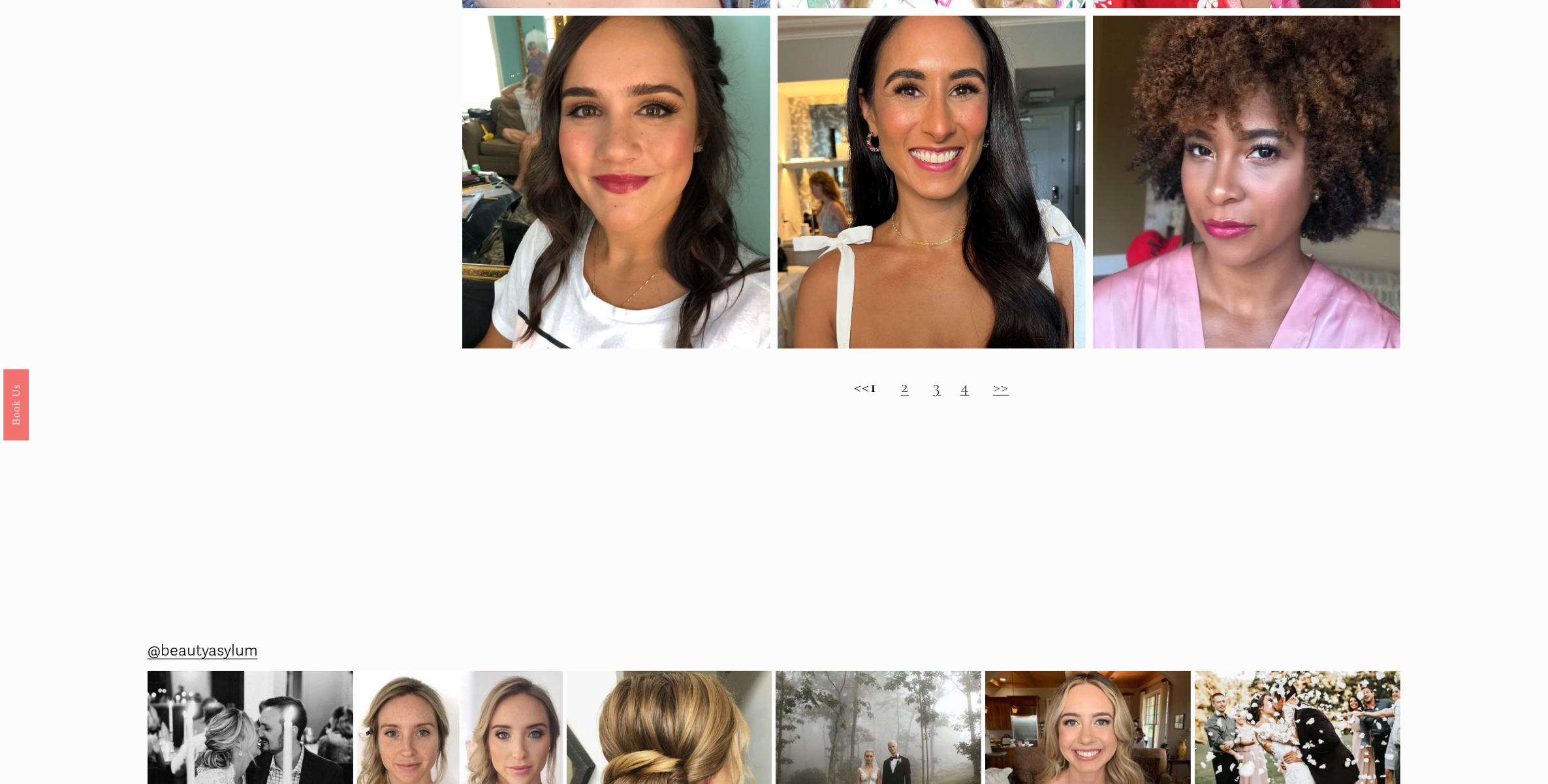
click at [911, 392] on h2 "<< 1 2 3 4 >>" at bounding box center [931, 387] width 938 height 20
click at [909, 393] on link "2" at bounding box center [904, 386] width 7 height 21
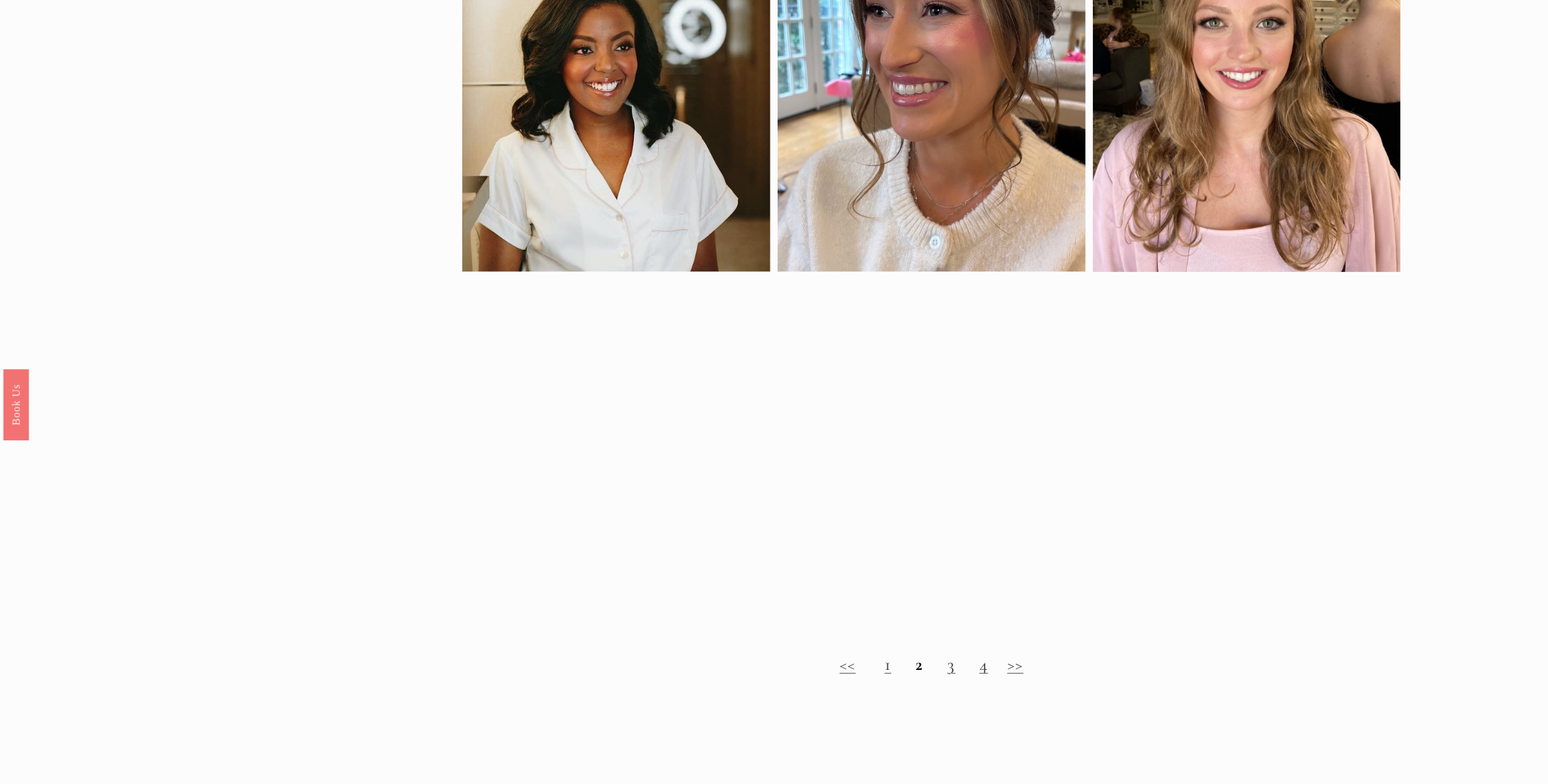
scroll to position [1142, 0]
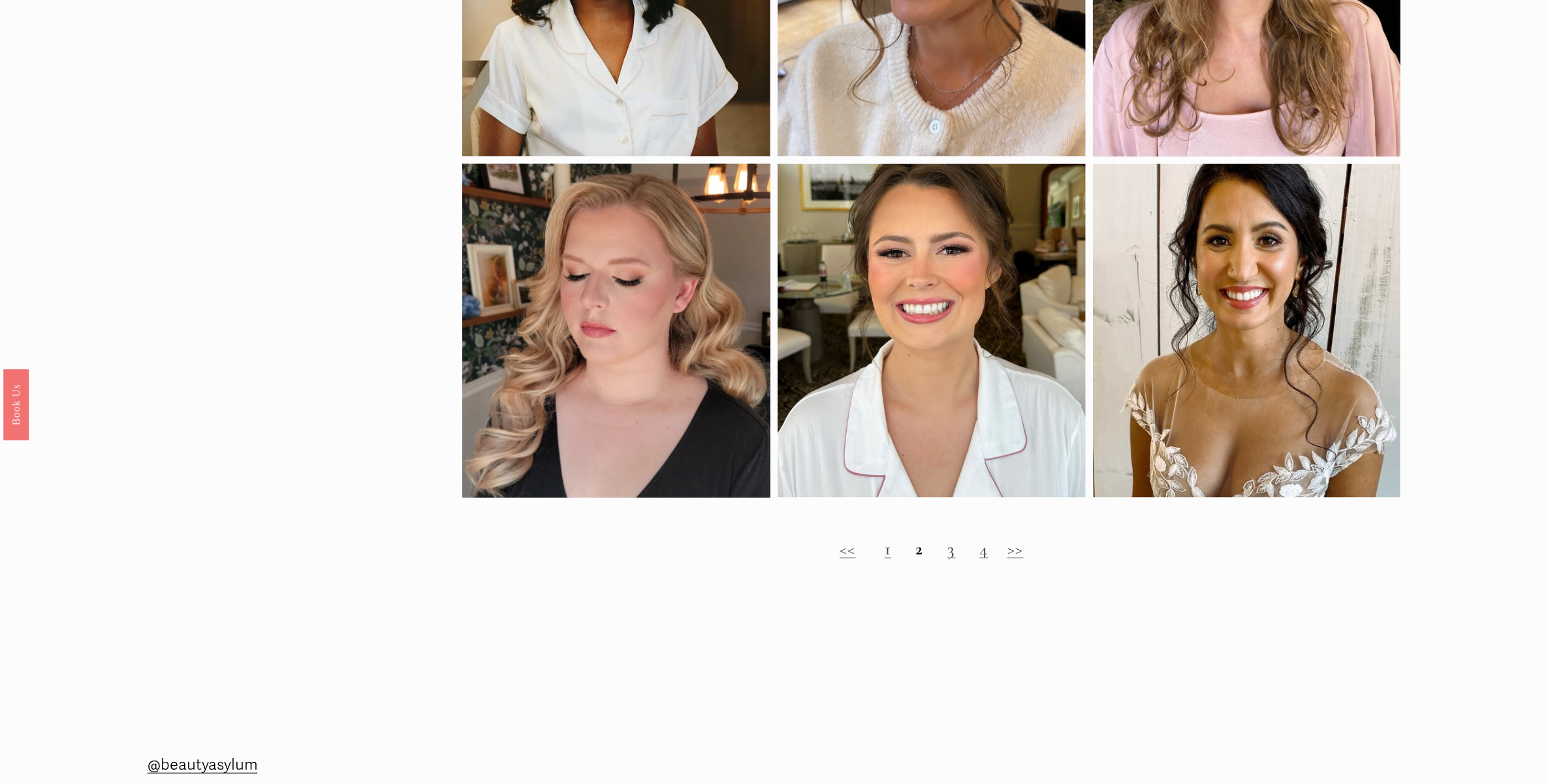
click at [944, 556] on h2 "<< 1 2 3 4 >>" at bounding box center [931, 550] width 938 height 20
click at [951, 553] on link "3" at bounding box center [951, 549] width 7 height 21
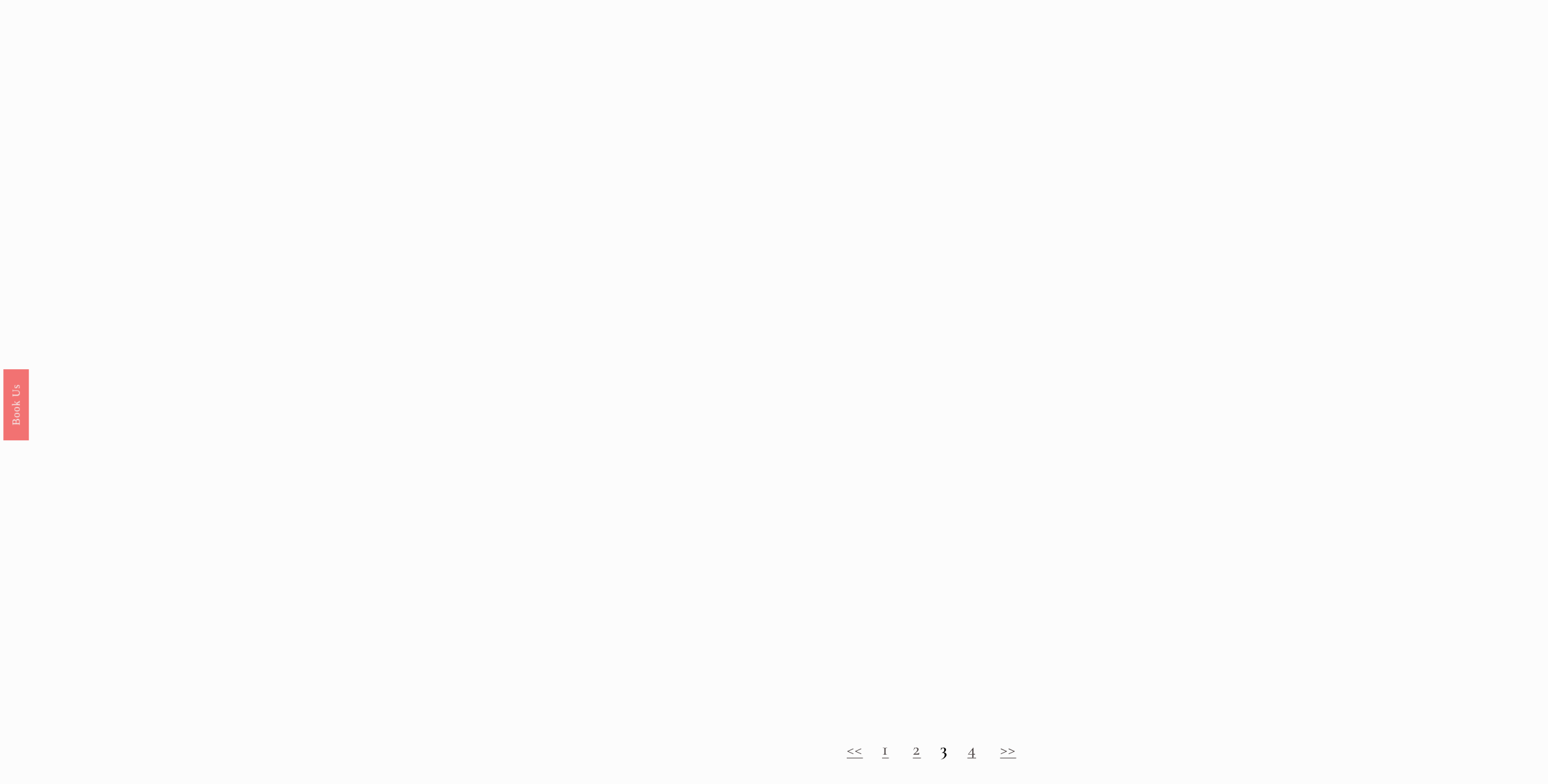
scroll to position [1387, 0]
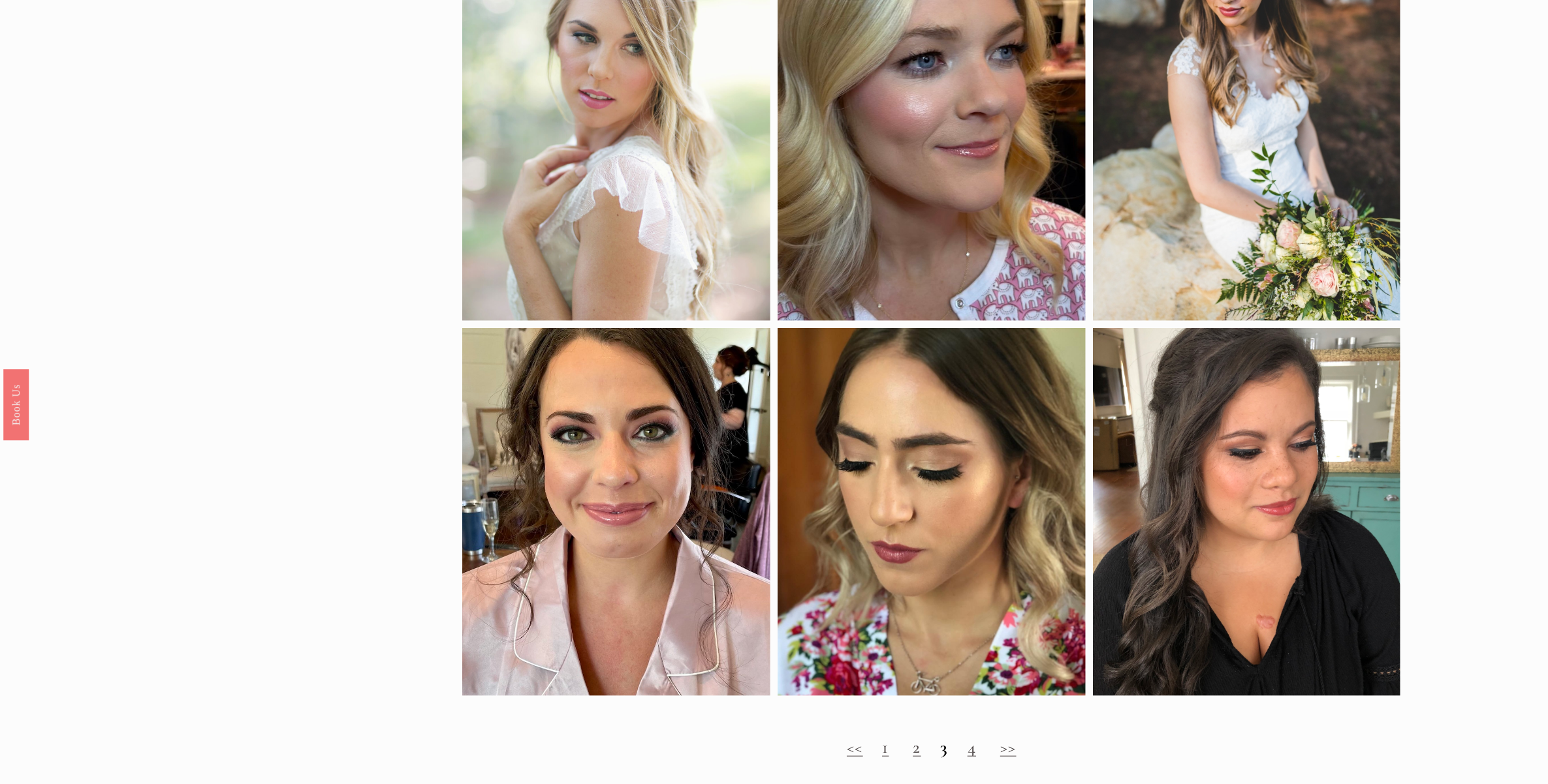
click at [974, 751] on link "4" at bounding box center [971, 747] width 8 height 21
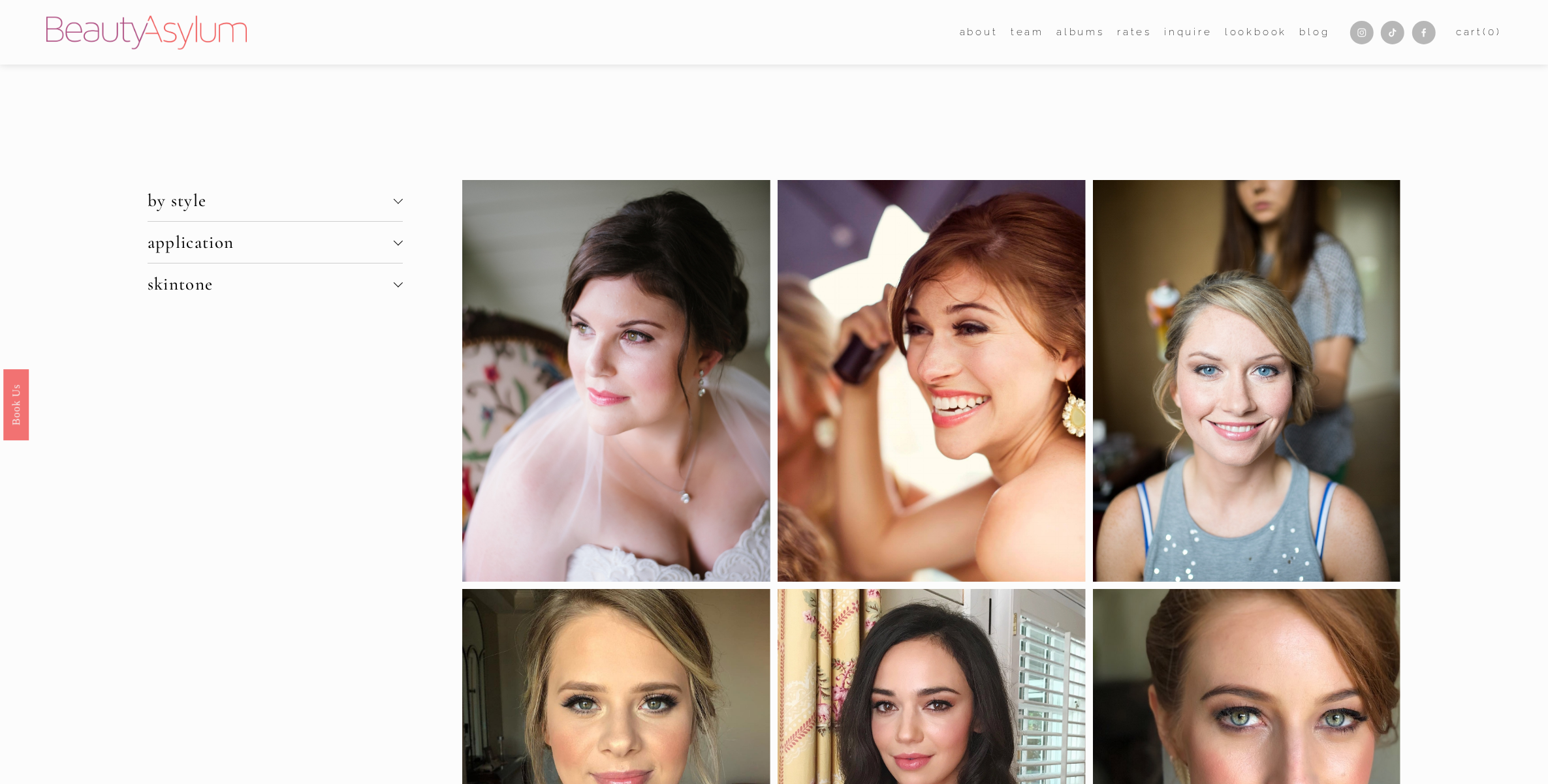
click at [294, 210] on span "by style" at bounding box center [271, 200] width 247 height 21
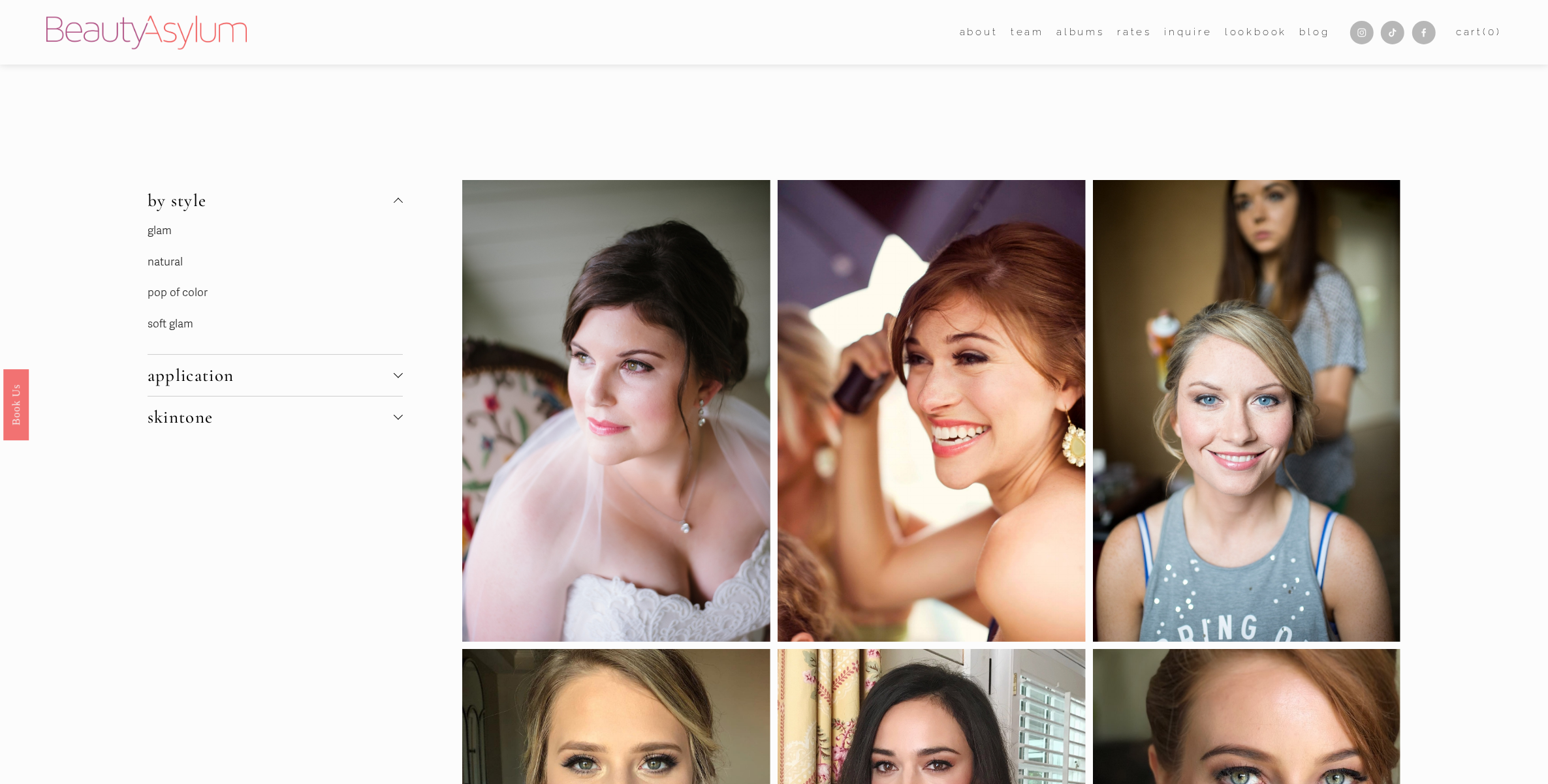
click at [167, 233] on link "glam" at bounding box center [160, 231] width 24 height 14
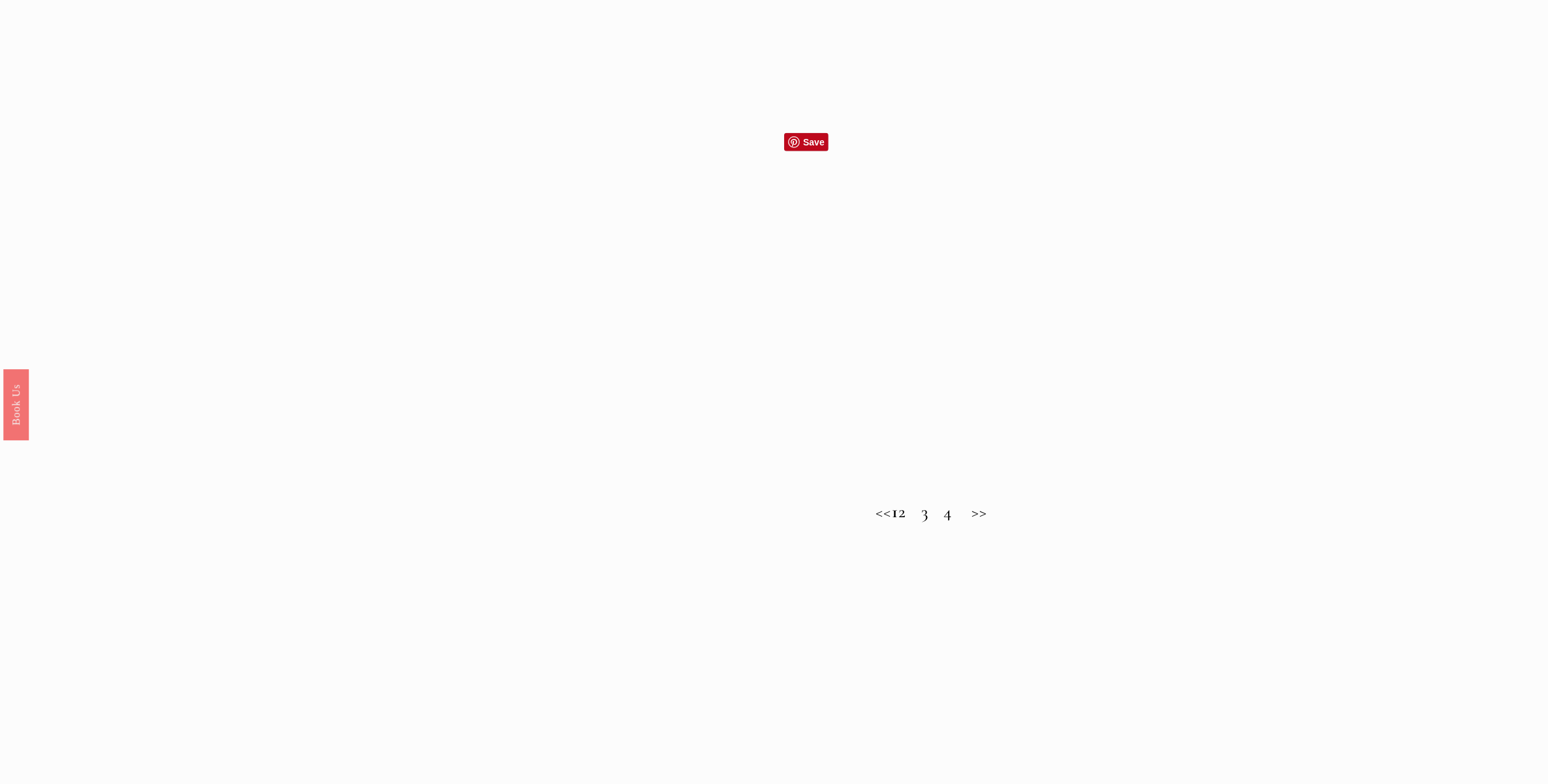
scroll to position [1468, 0]
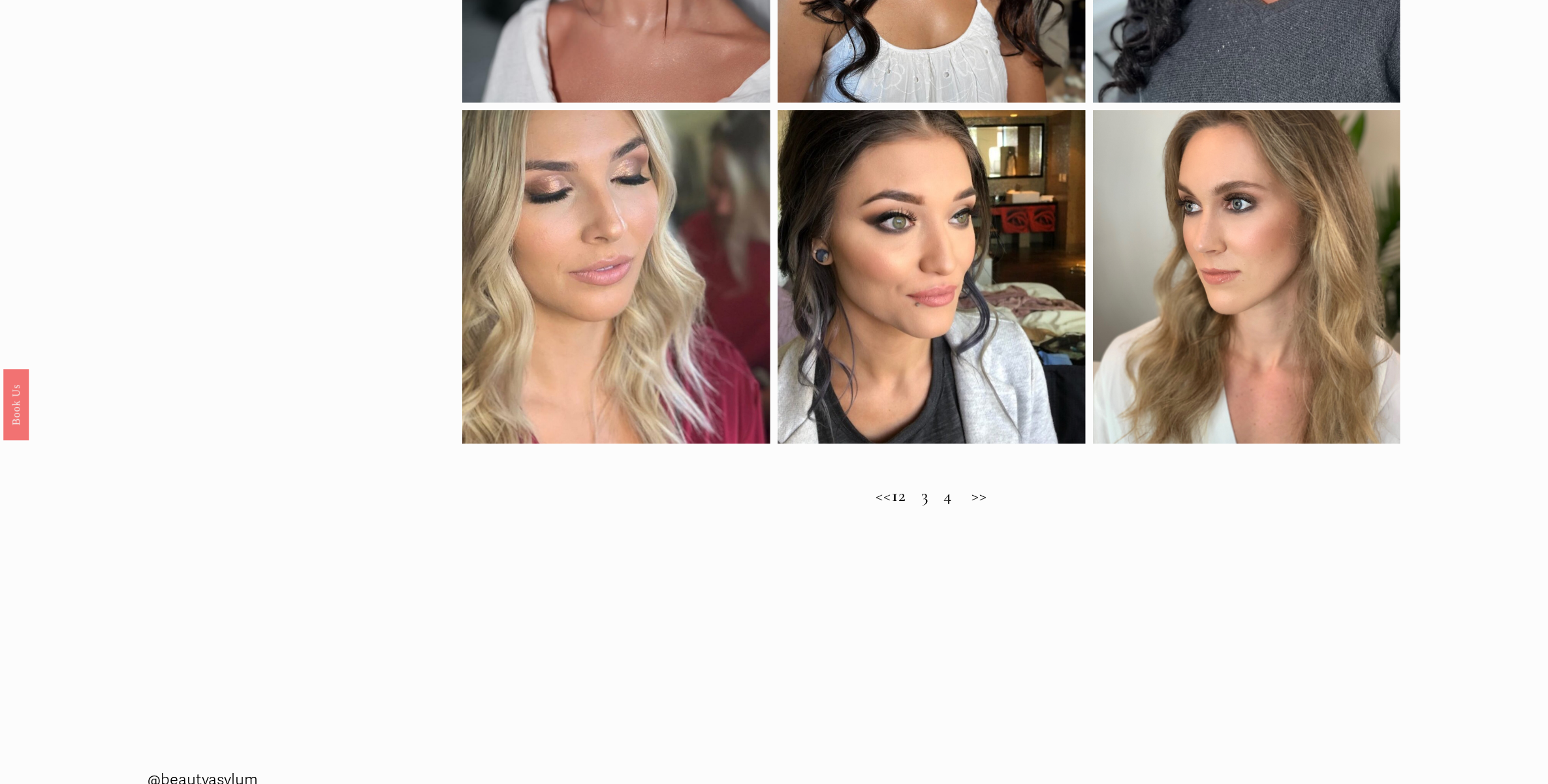
click at [915, 498] on h2 "<< 1 2 3 4 >>" at bounding box center [931, 496] width 938 height 20
click at [918, 493] on h2 "<< 1 2 3 4 >>" at bounding box center [931, 496] width 938 height 20
click at [922, 493] on h2 "<< 1 2 3 4 >>" at bounding box center [931, 496] width 938 height 20
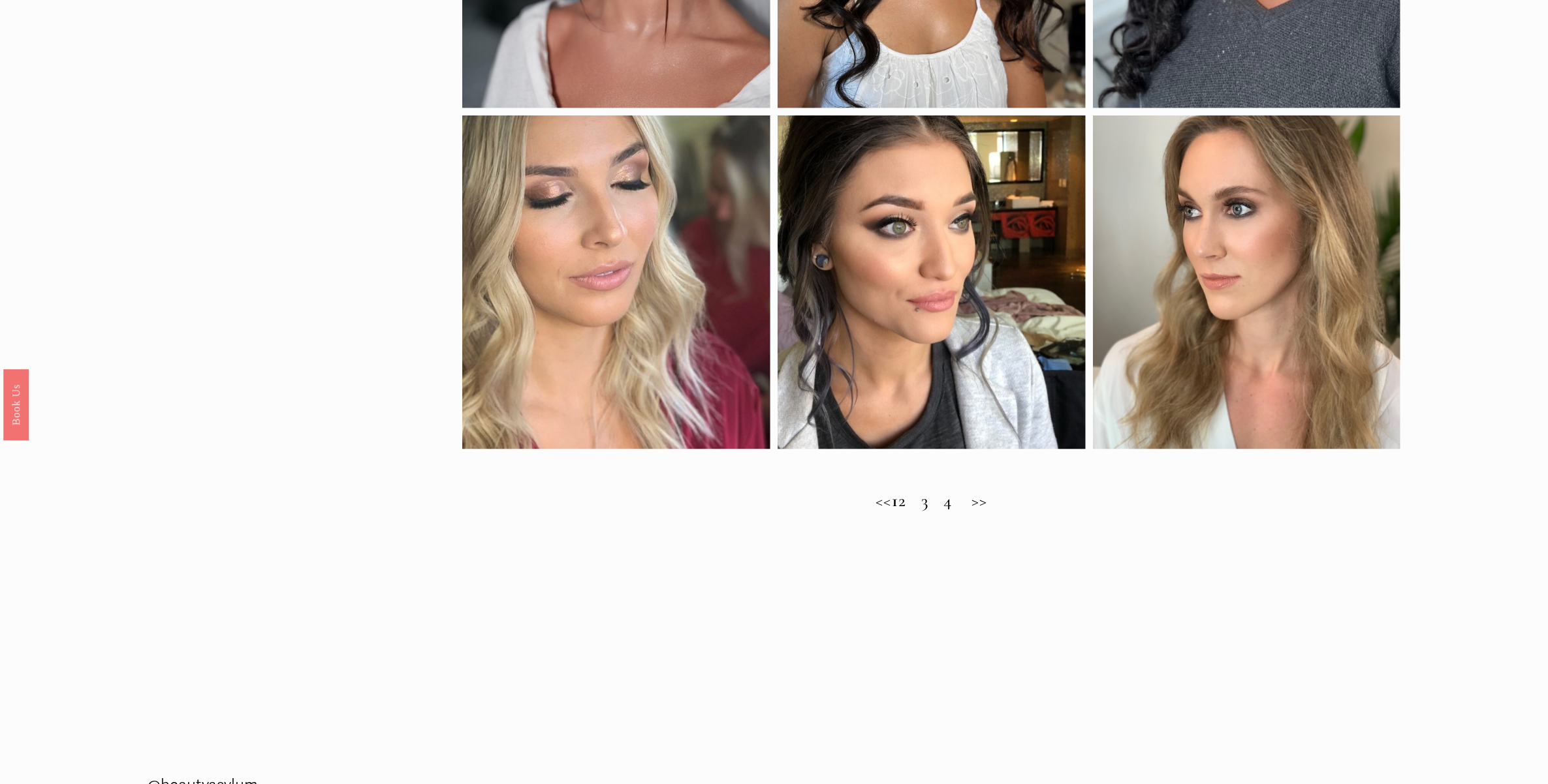
scroll to position [1387, 0]
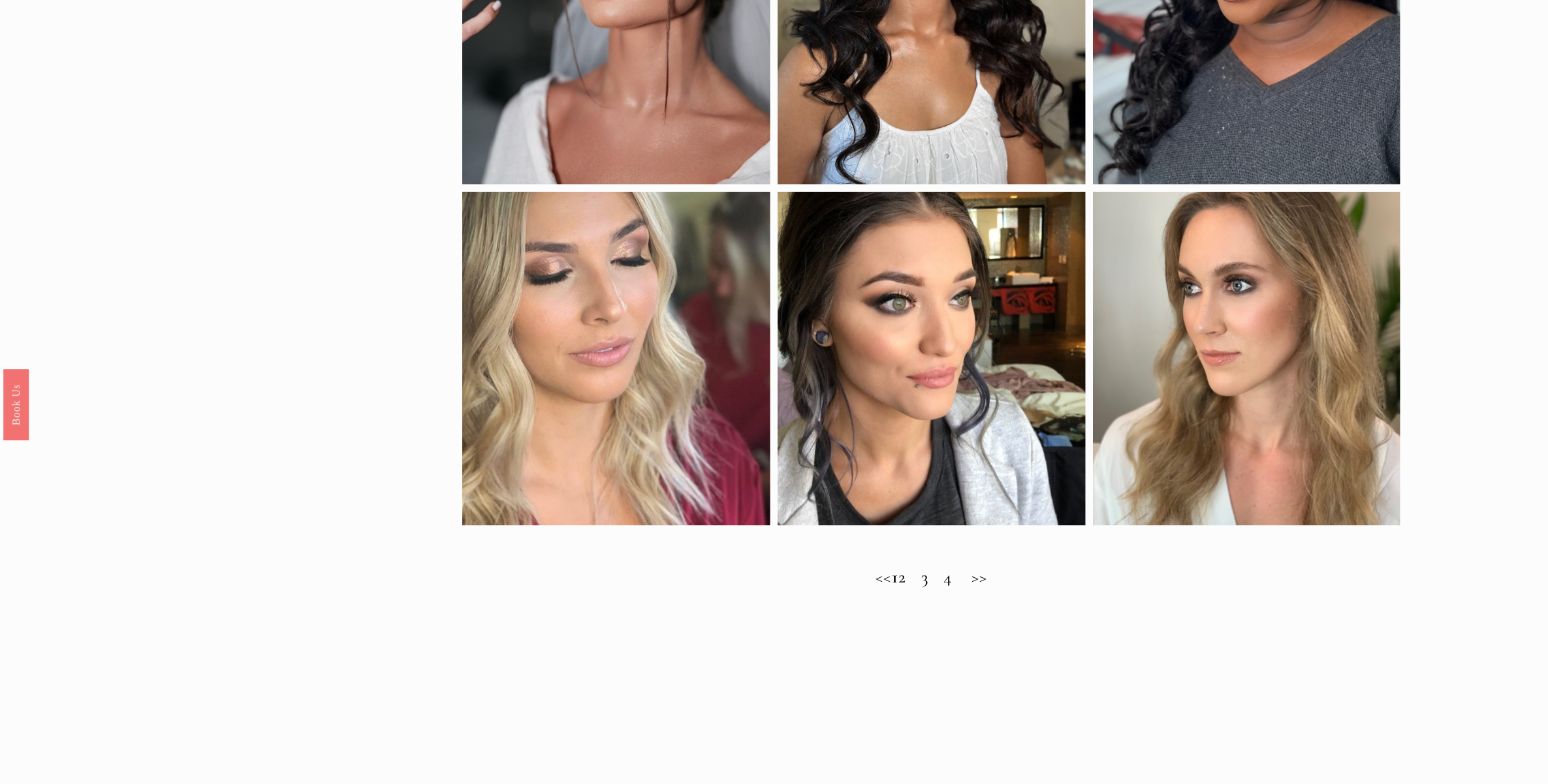
click at [919, 577] on h2 "<< 1 2 3 4 >>" at bounding box center [931, 578] width 938 height 20
drag, startPoint x: 919, startPoint y: 577, endPoint x: 939, endPoint y: 583, distance: 20.9
click at [939, 583] on h2 "<< 1 2 3 4 >>" at bounding box center [931, 578] width 938 height 20
click at [939, 585] on h2 "<< 1 2 3 4 >>" at bounding box center [931, 578] width 938 height 20
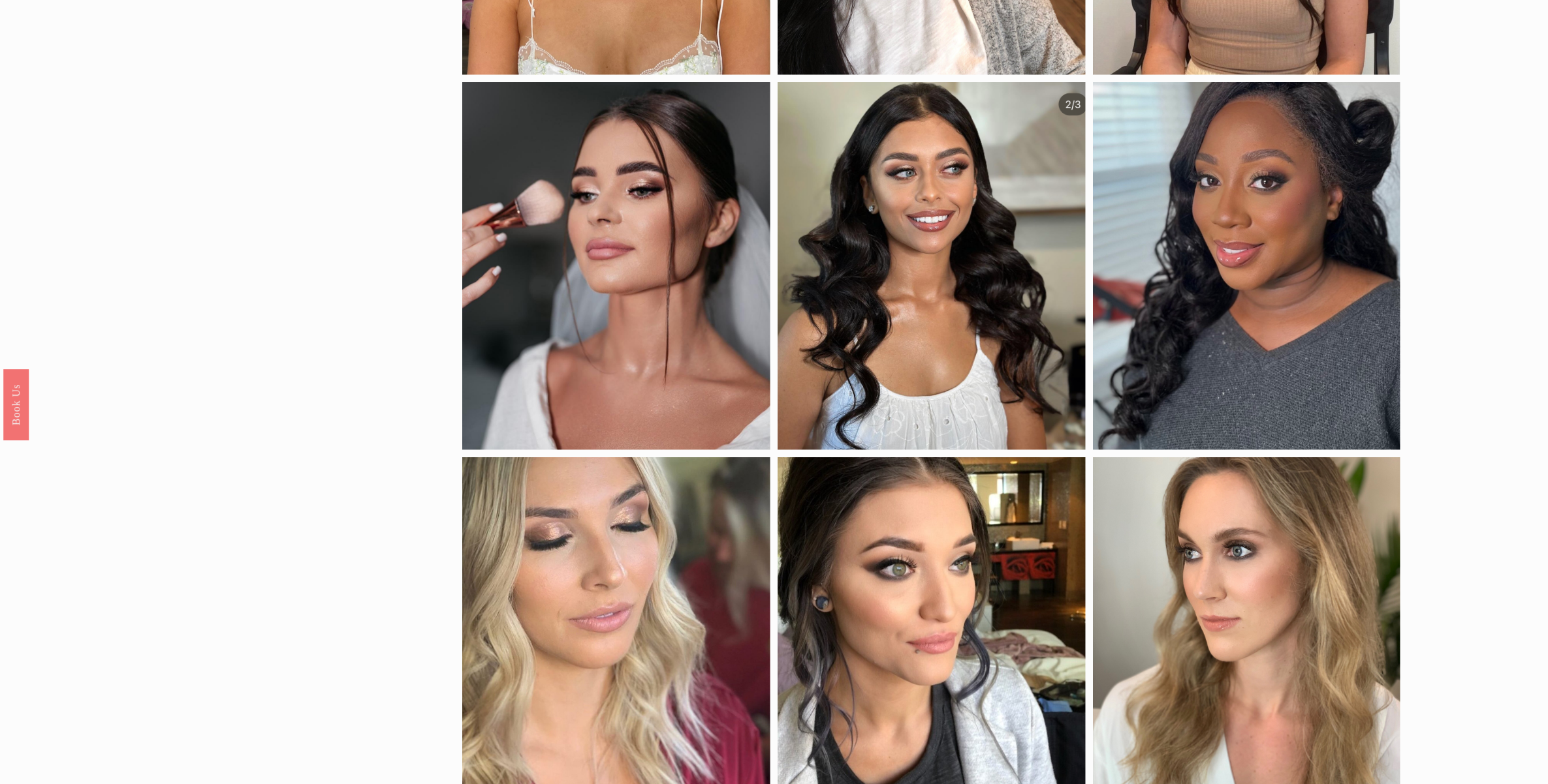
scroll to position [979, 0]
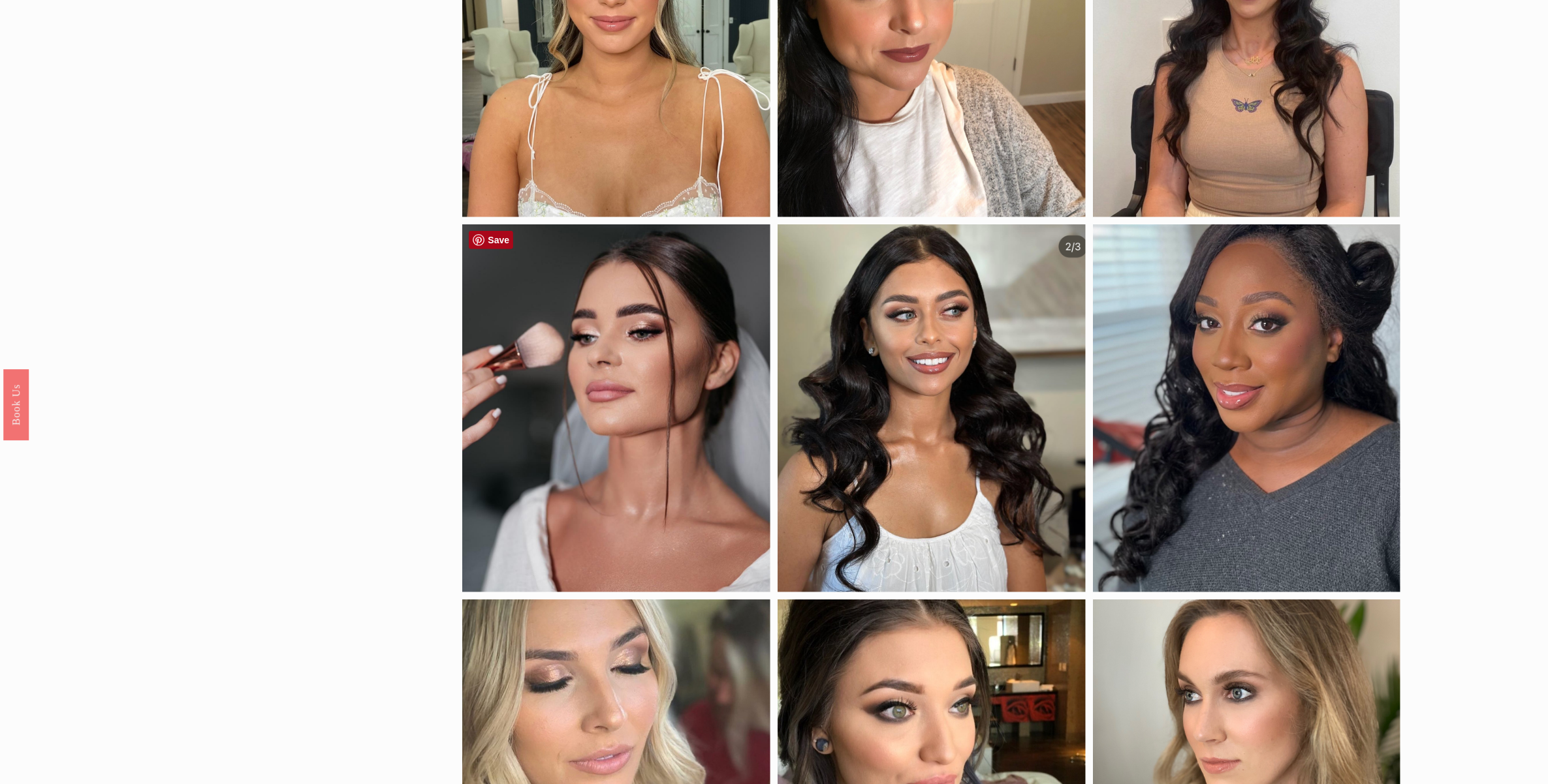
click at [489, 240] on link "Save" at bounding box center [491, 240] width 45 height 19
